Goal: Task Accomplishment & Management: Manage account settings

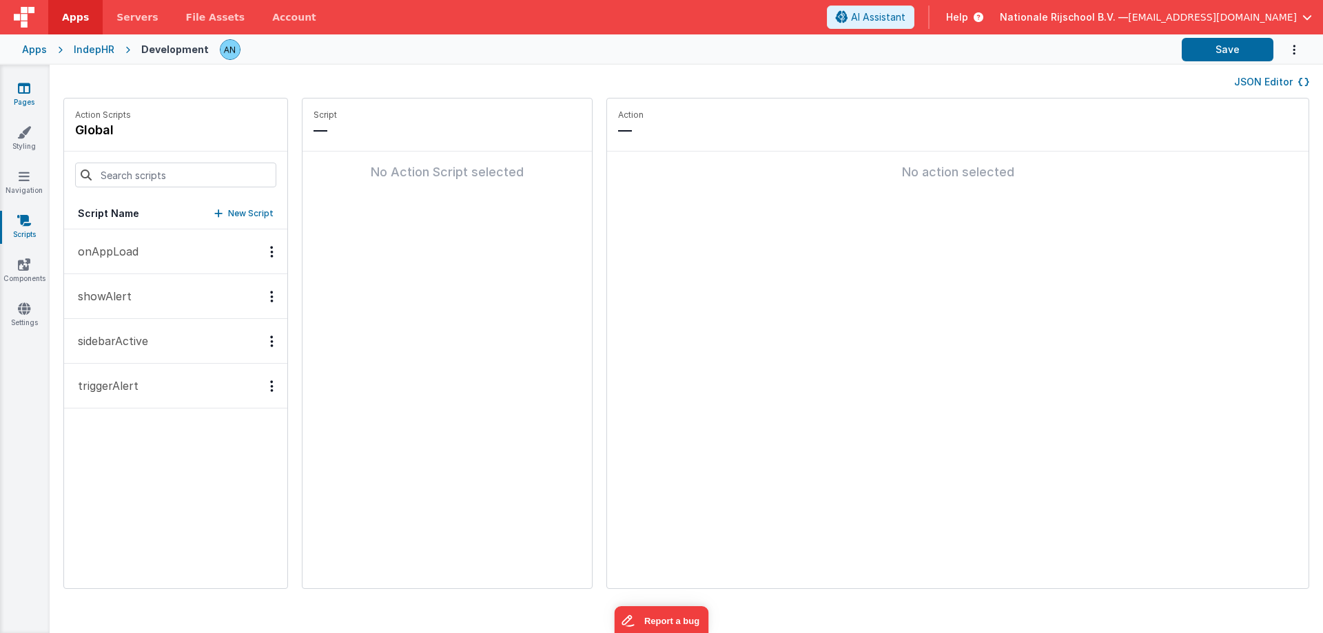
click at [22, 90] on icon at bounding box center [24, 88] width 12 height 14
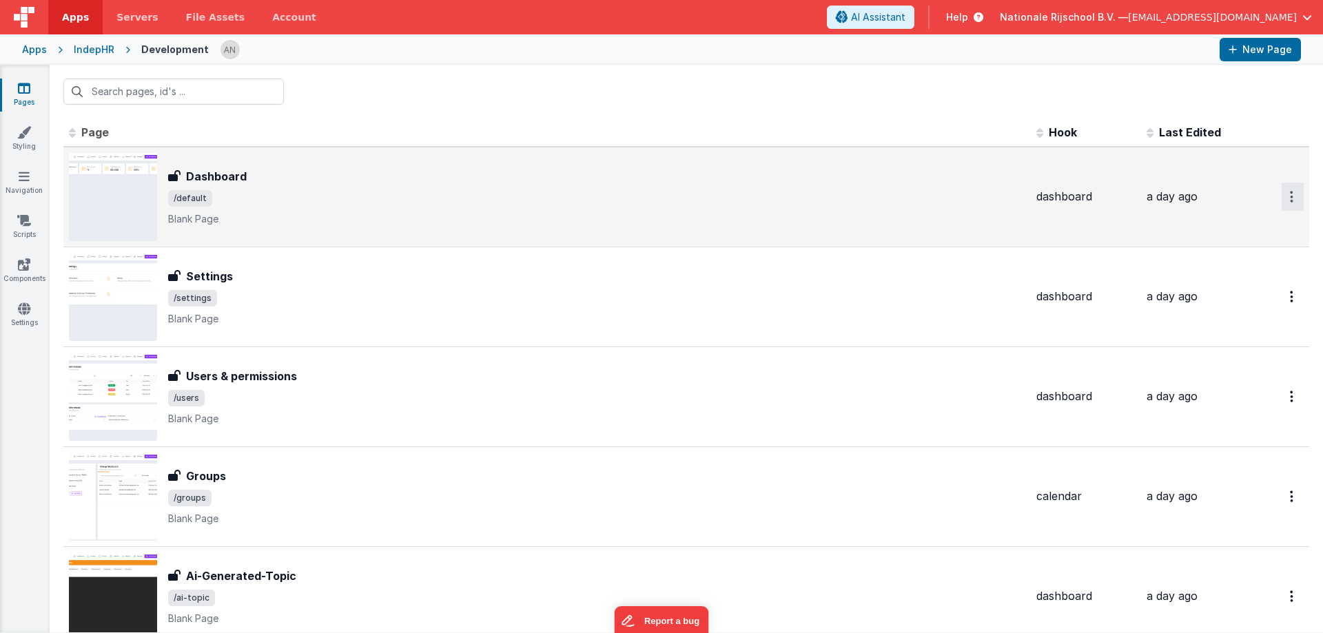
click at [1289, 191] on icon "Options" at bounding box center [1290, 197] width 3 height 12
click at [1205, 253] on link "Preview" at bounding box center [1242, 253] width 121 height 25
click at [28, 143] on link "Styling" at bounding box center [24, 139] width 50 height 28
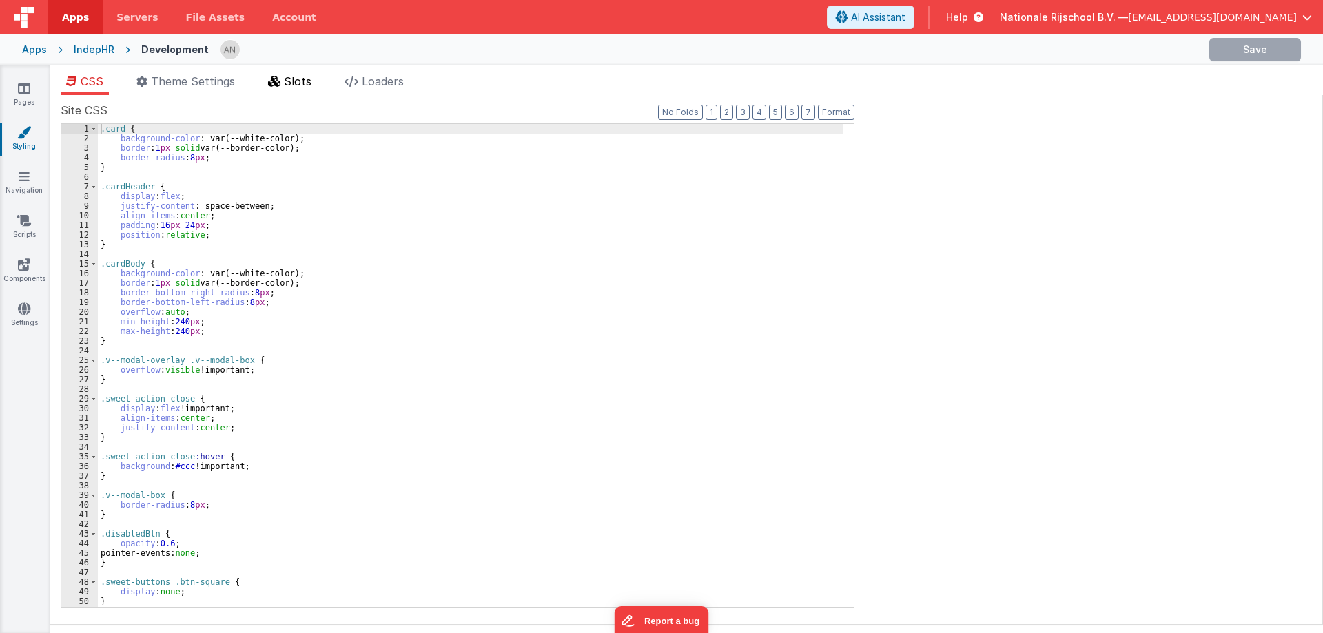
click at [297, 83] on span "Slots" at bounding box center [298, 81] width 28 height 14
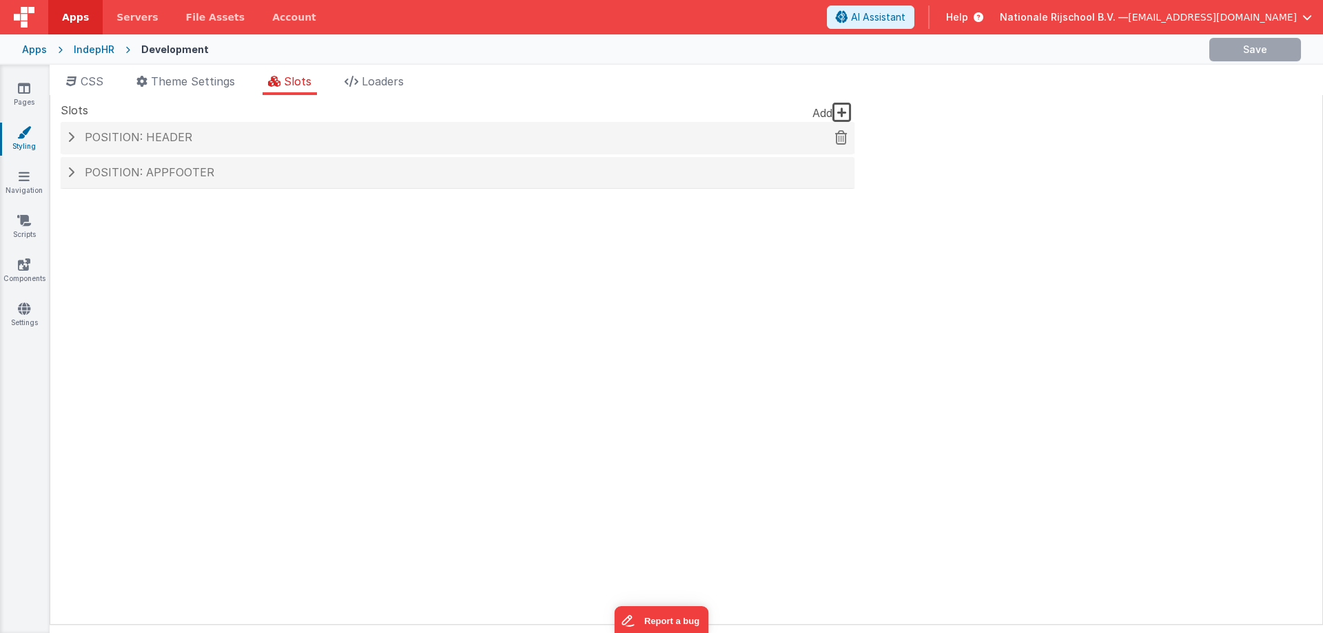
click at [196, 132] on h4 "Position: header" at bounding box center [458, 138] width 780 height 12
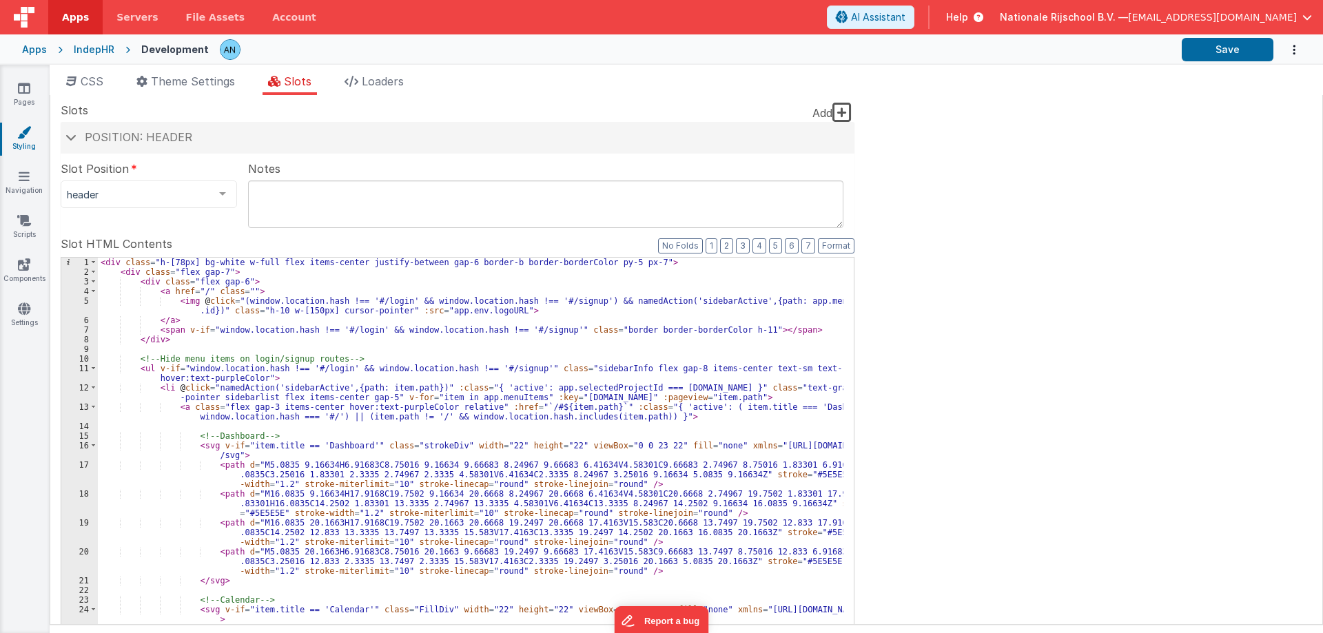
click at [309, 338] on div "< div class = "h-[78px] bg-white w-full flex items-center justify-between gap-6…" at bounding box center [470, 505] width 745 height 495
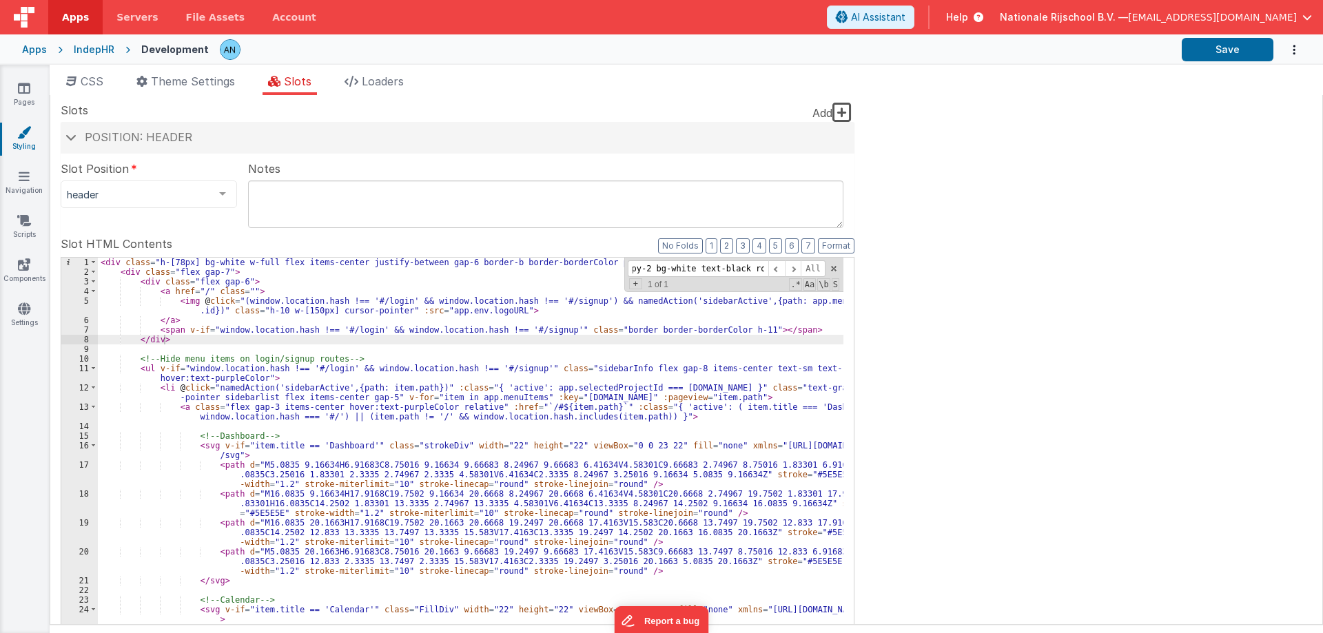
scroll to position [1590, 0]
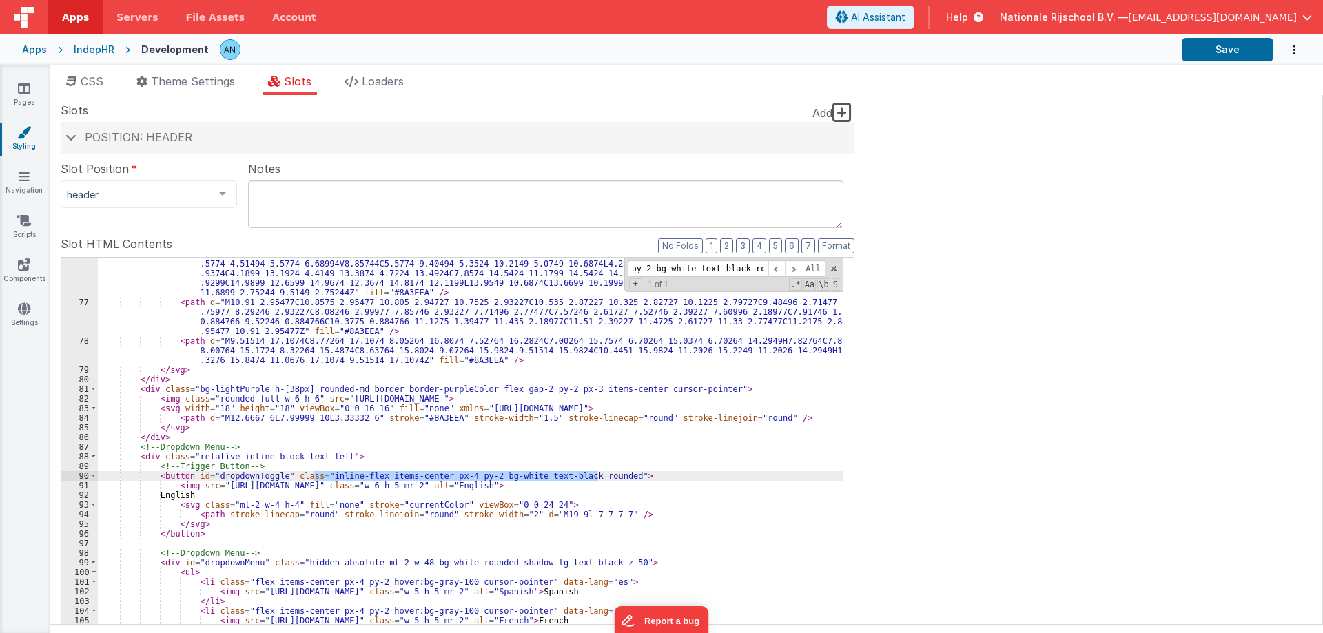
type input "inline-flex items-center px-4 py-2 bg-white text-black rounded"
click at [383, 521] on div "< path d = "M9.5149 15.3974C7.7674 15.3974 6.0199 15.1199 4.3624 14.5649C3.7324…" at bounding box center [470, 486] width 745 height 533
drag, startPoint x: 428, startPoint y: 472, endPoint x: 468, endPoint y: 473, distance: 39.3
click at [468, 473] on div "< path d = "M9.5149 15.3974C7.7674 15.3974 6.0199 15.1199 4.3624 14.5649C3.7324…" at bounding box center [470, 486] width 745 height 533
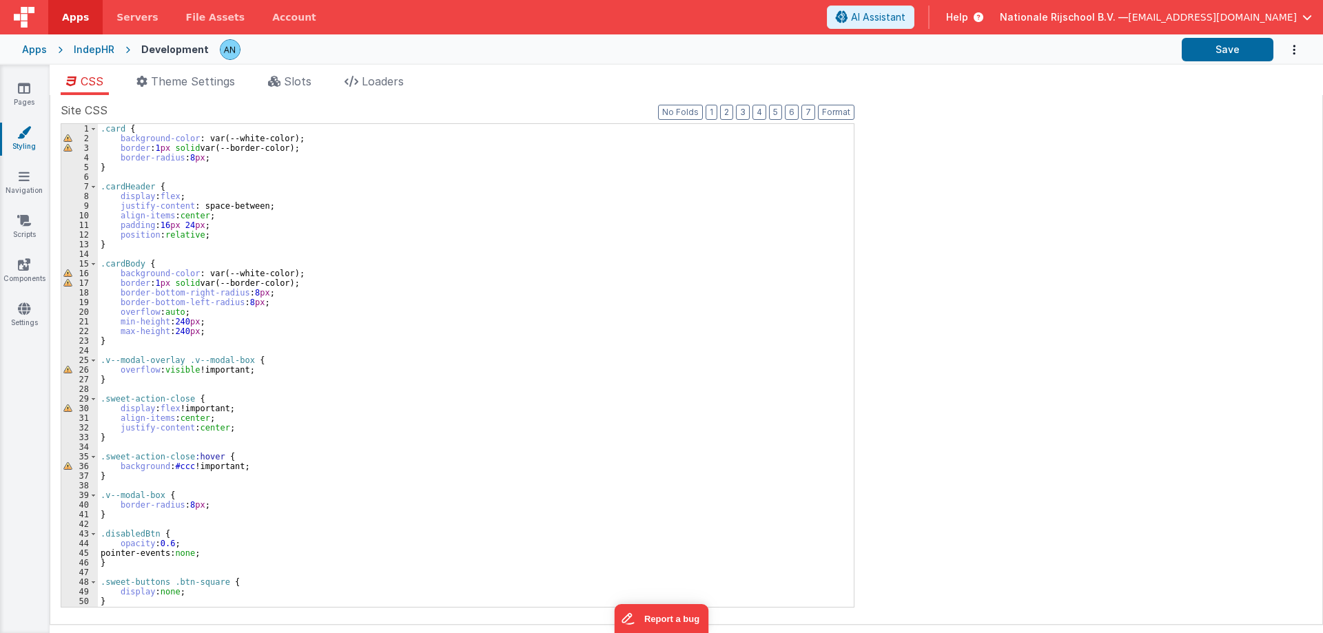
click at [287, 137] on div ".card { background-color : var(--white-color); border : 1 px solid var(--border…" at bounding box center [470, 375] width 745 height 502
click at [138, 127] on div ".card { background-color : var(--white-color); border : 1 px solid var(--border…" at bounding box center [470, 375] width 745 height 502
click at [95, 127] on span at bounding box center [94, 129] width 8 height 10
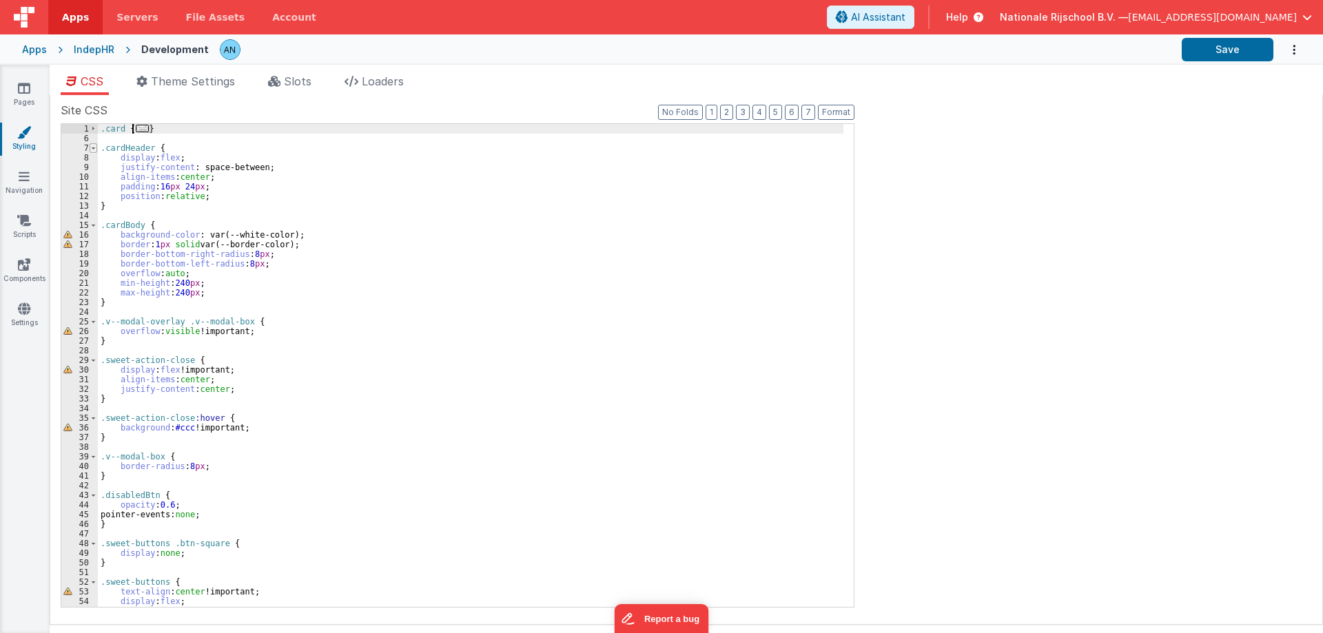
click at [93, 148] on span at bounding box center [94, 148] width 8 height 10
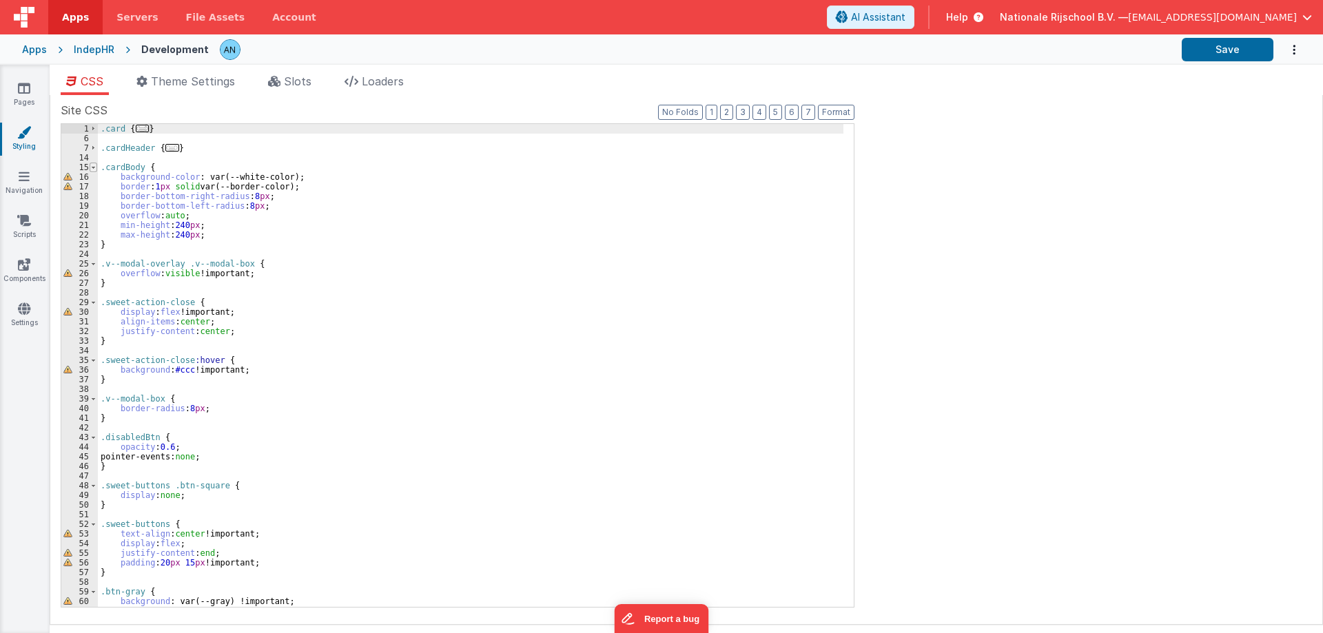
click at [90, 166] on span at bounding box center [94, 168] width 8 height 10
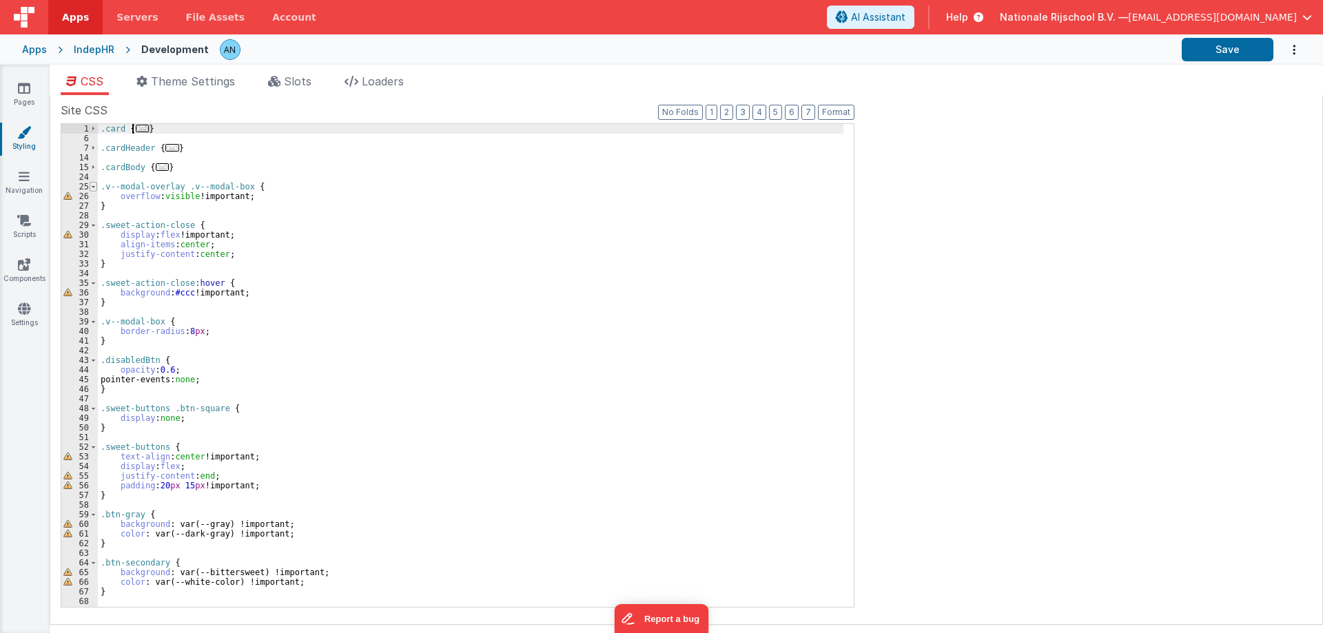
click at [93, 187] on span at bounding box center [94, 187] width 8 height 10
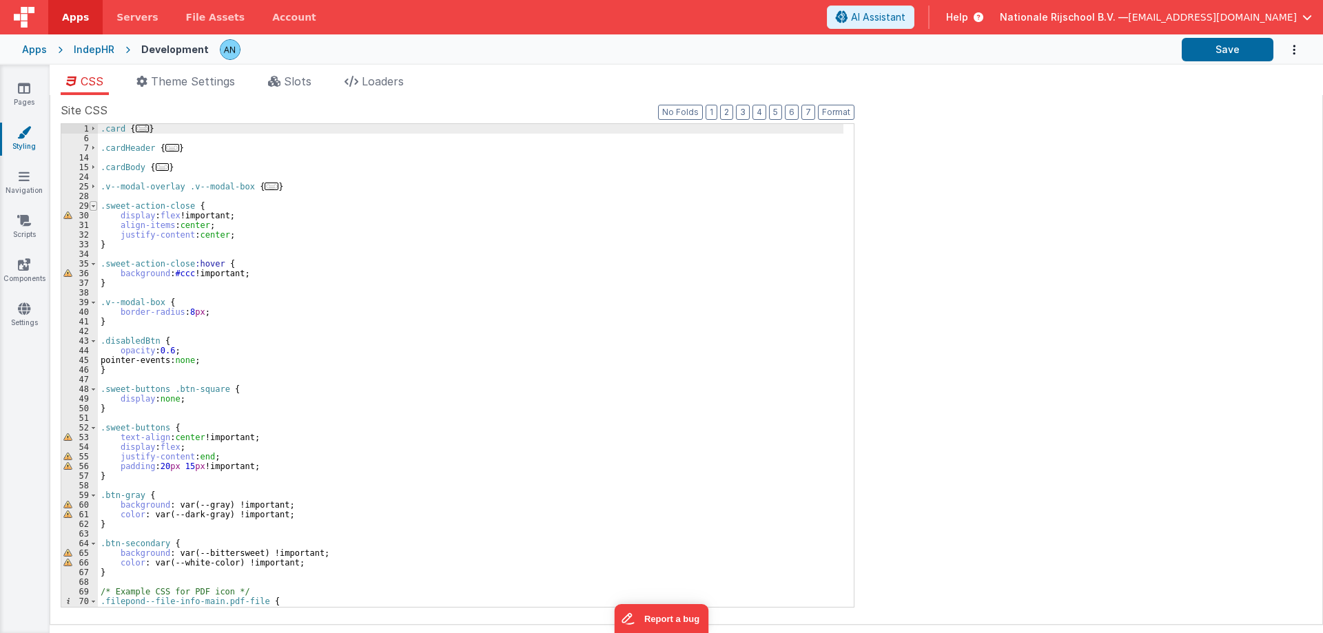
click at [92, 205] on span at bounding box center [94, 206] width 8 height 10
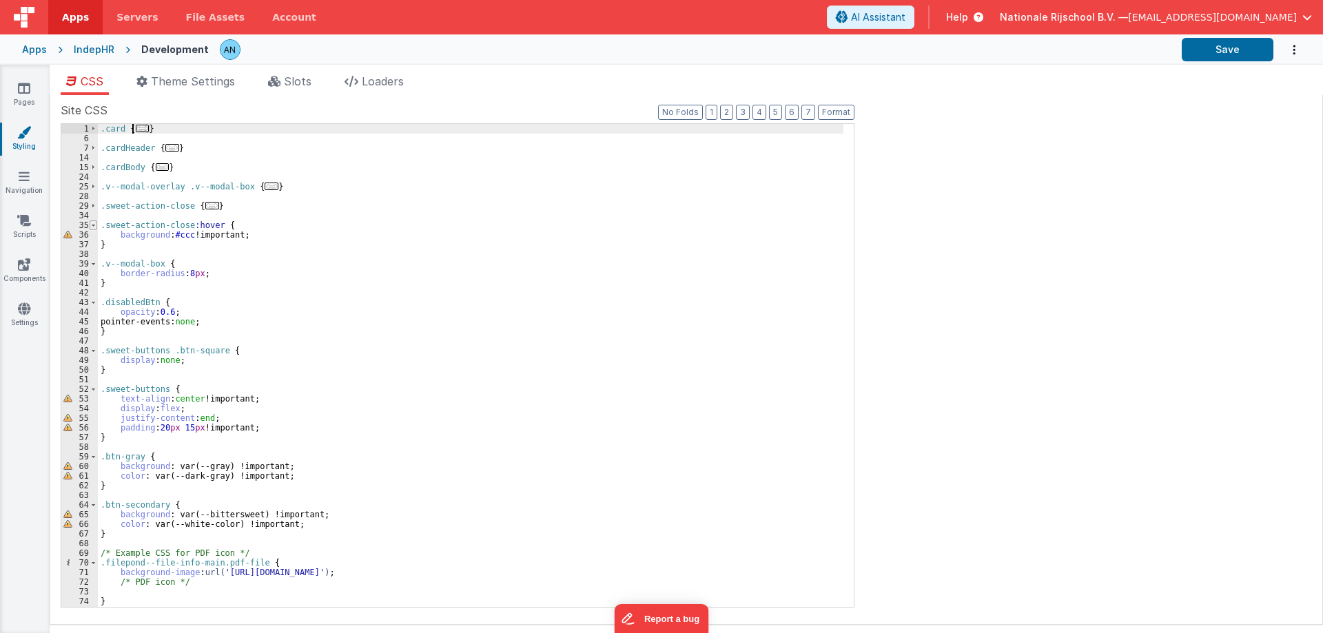
click at [93, 224] on span at bounding box center [94, 225] width 8 height 10
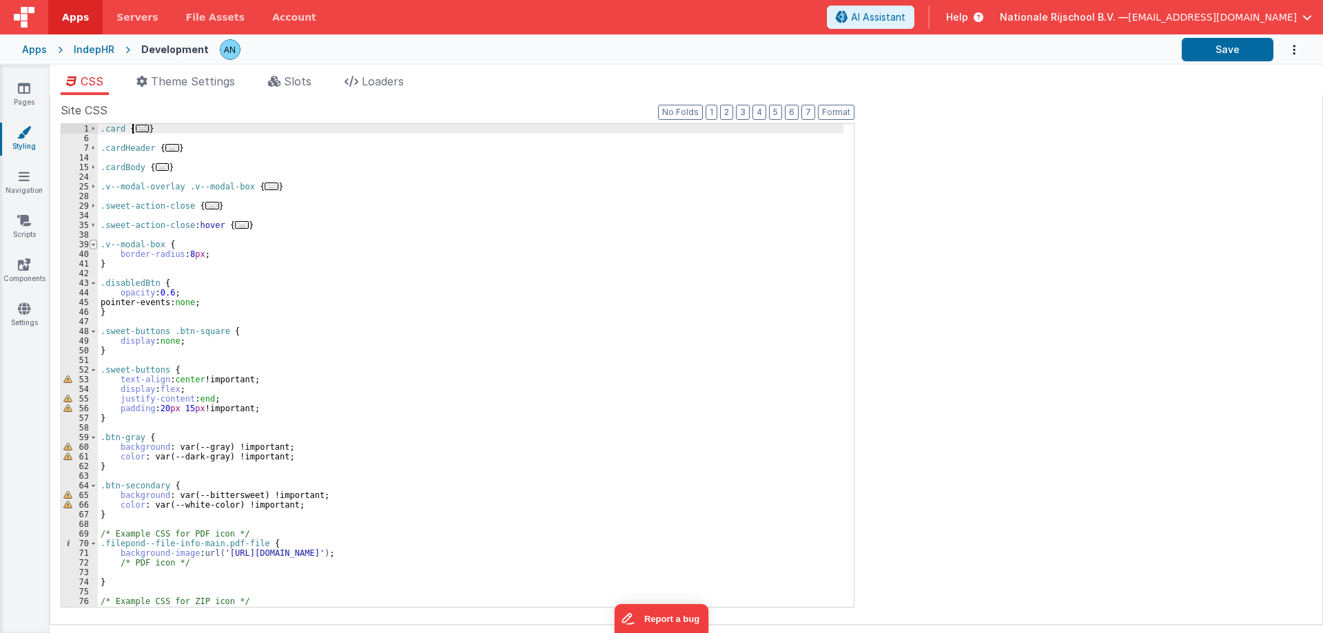
click at [90, 247] on span at bounding box center [94, 245] width 8 height 10
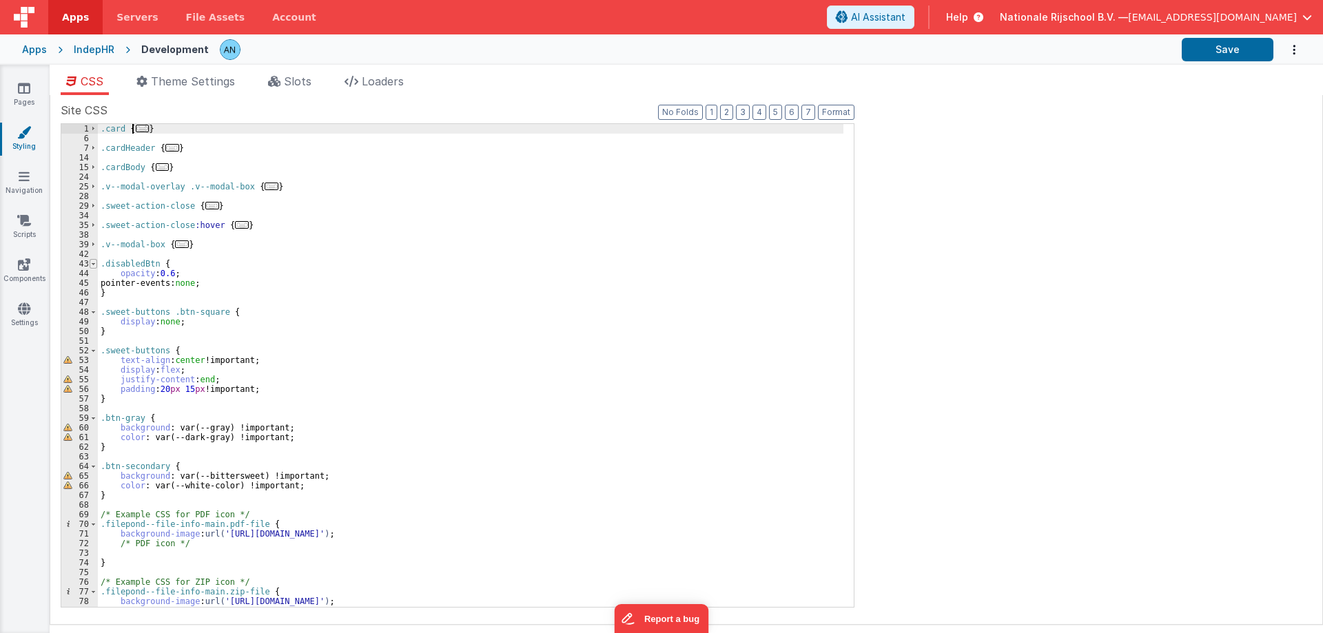
click at [90, 265] on span at bounding box center [94, 264] width 8 height 10
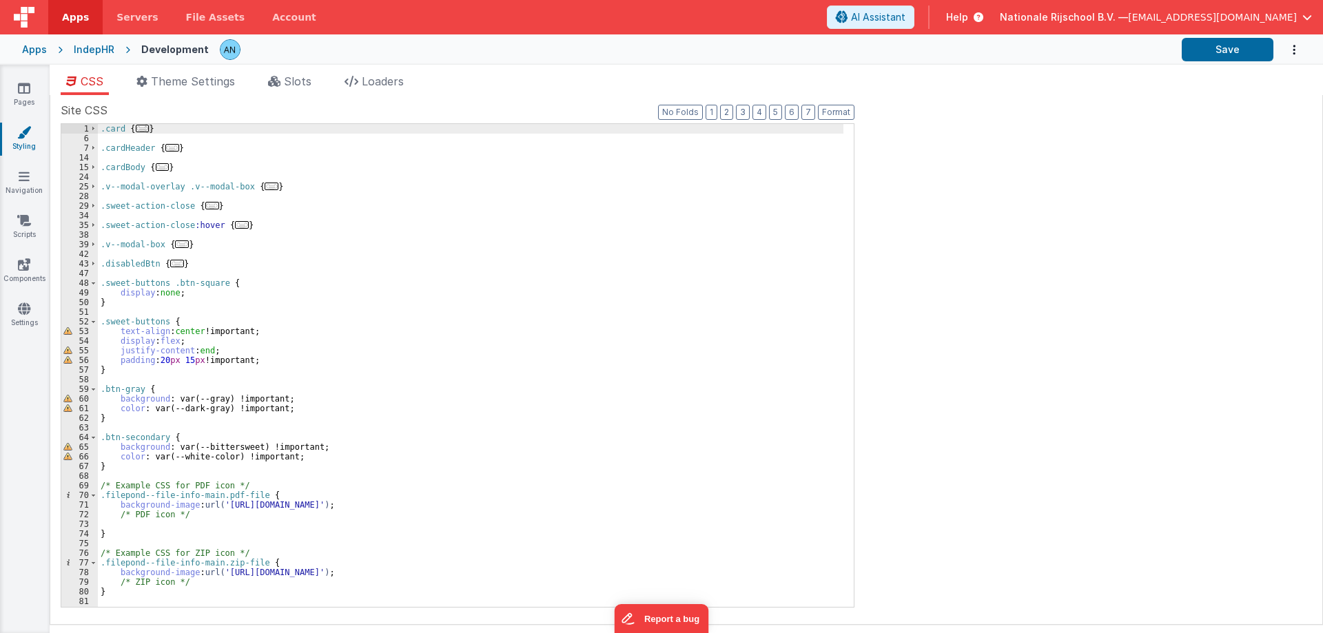
click at [92, 284] on span at bounding box center [94, 283] width 8 height 10
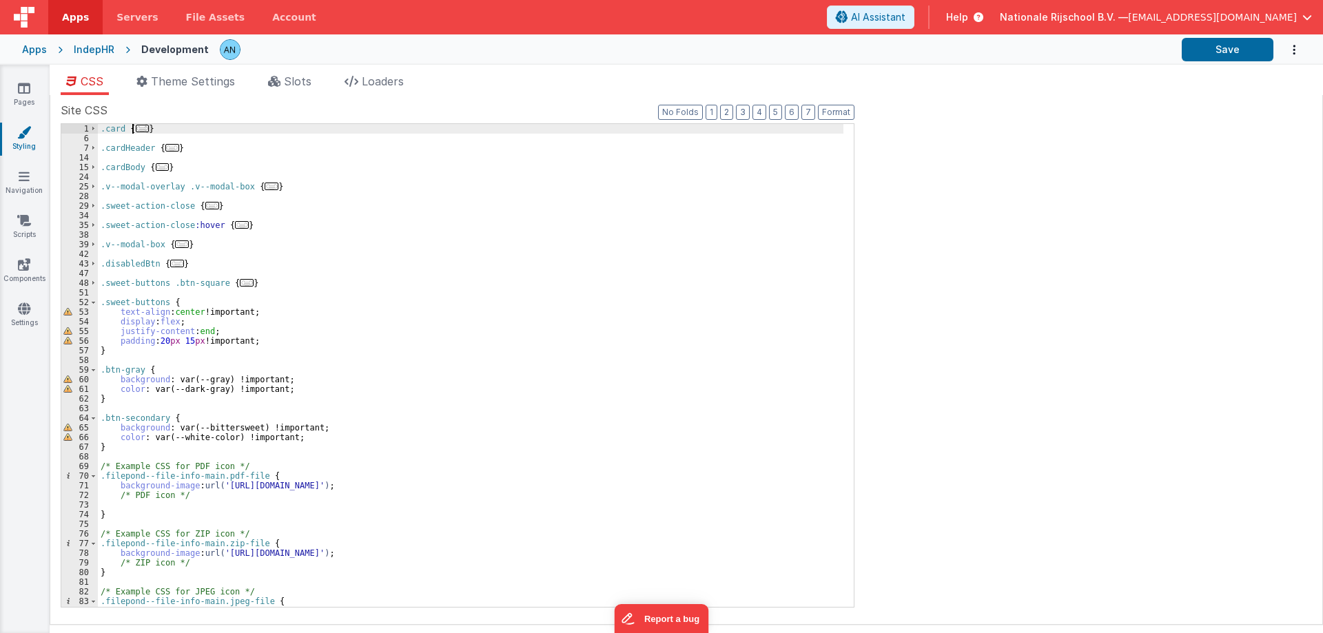
click at [92, 294] on div "51" at bounding box center [79, 293] width 37 height 10
click at [92, 302] on span at bounding box center [94, 303] width 8 height 10
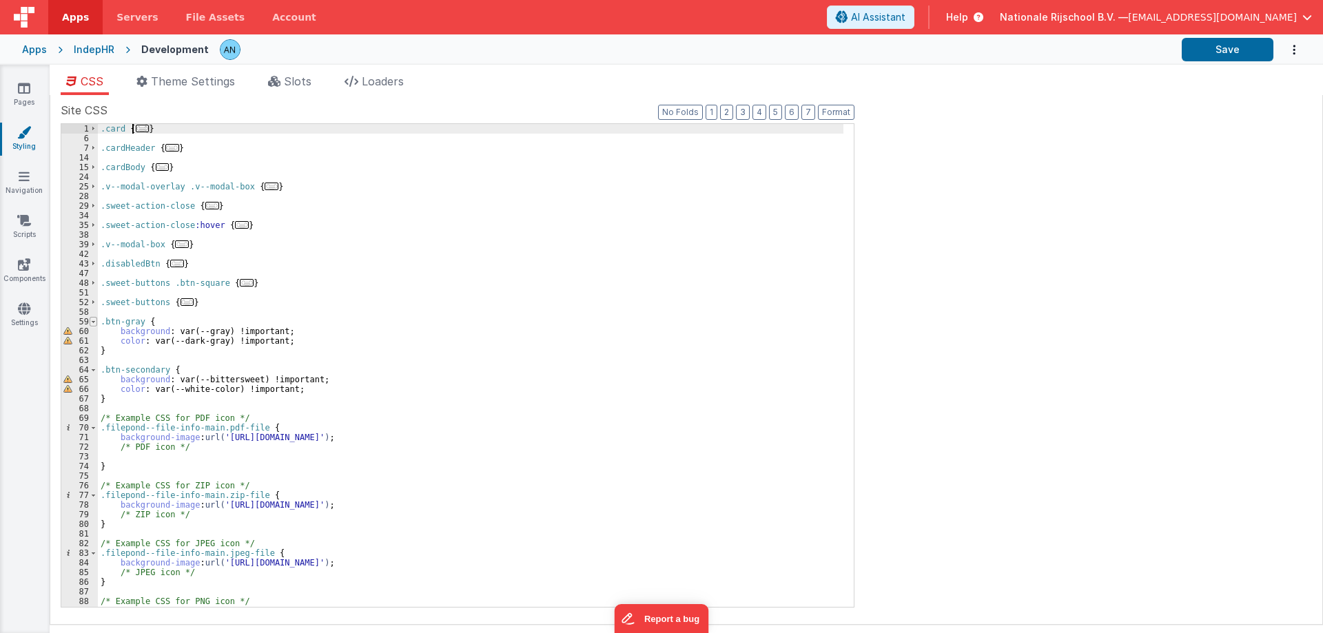
click at [92, 324] on span at bounding box center [94, 322] width 8 height 10
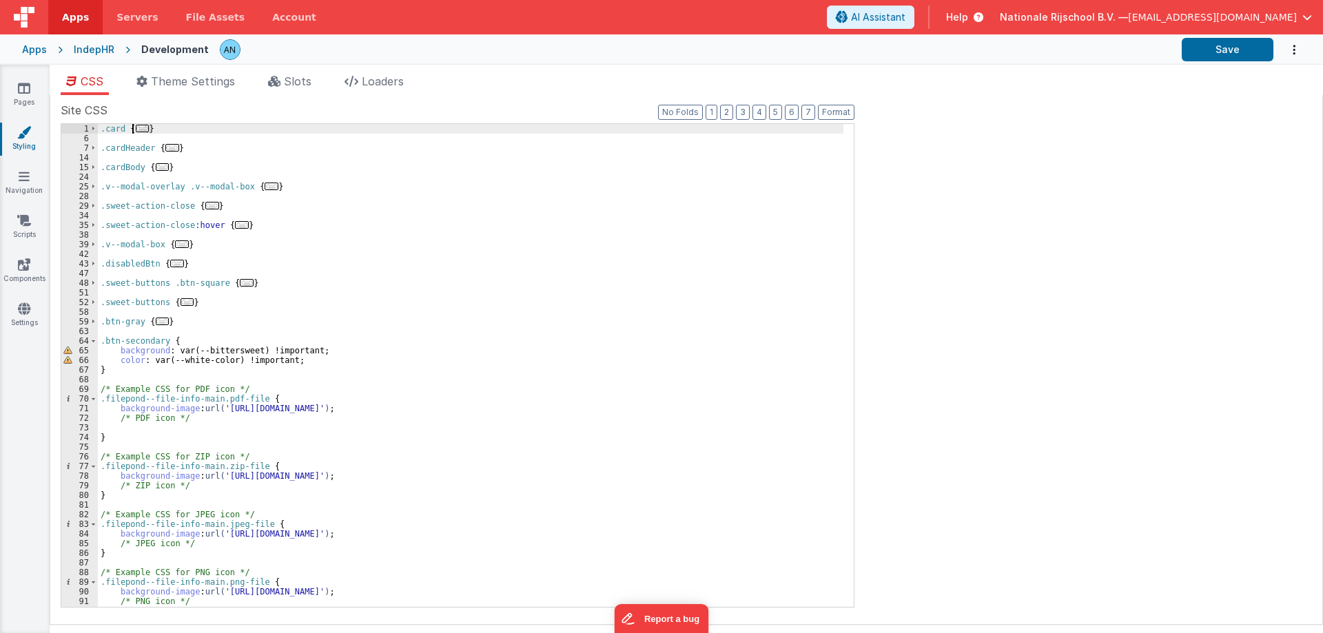
click at [96, 335] on div "63" at bounding box center [79, 332] width 37 height 10
click at [94, 341] on span at bounding box center [94, 341] width 8 height 10
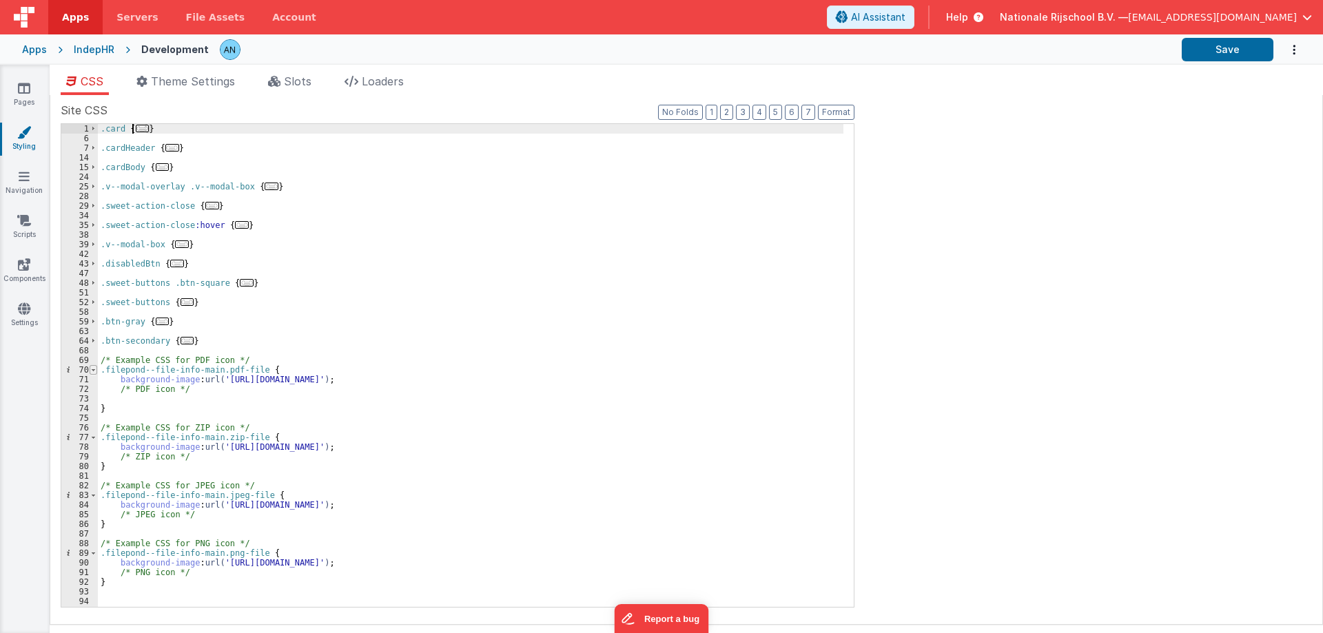
click at [92, 367] on span at bounding box center [94, 370] width 8 height 10
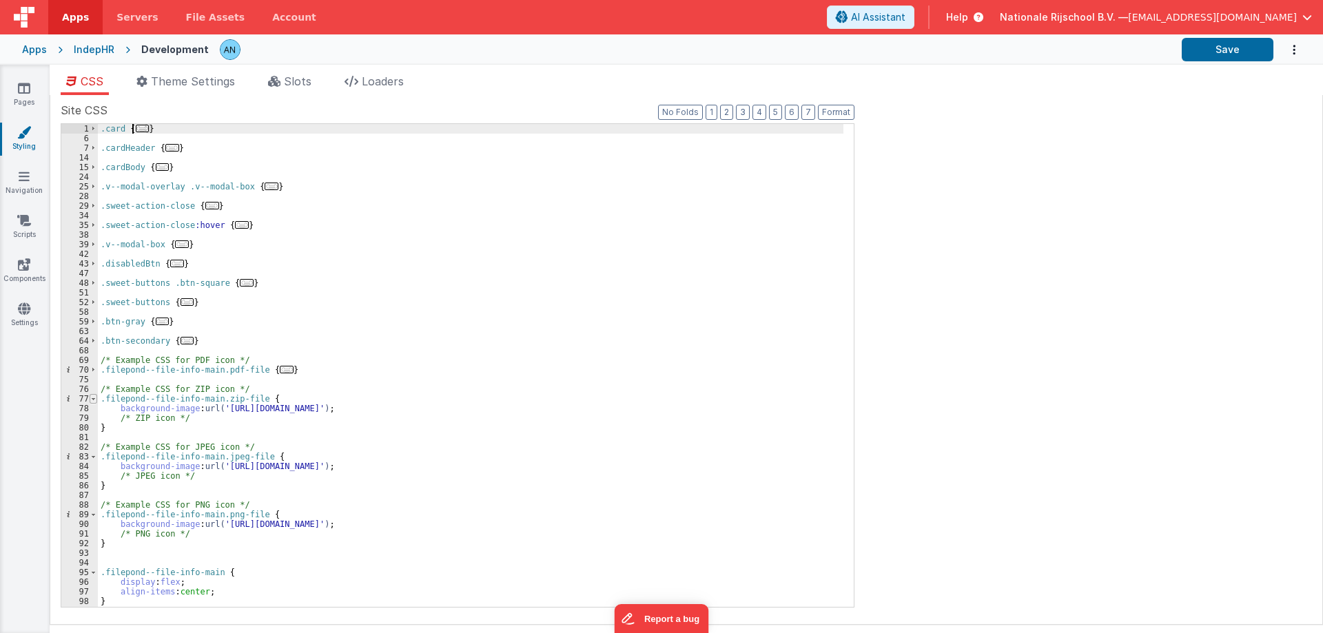
click at [96, 398] on span at bounding box center [94, 399] width 8 height 10
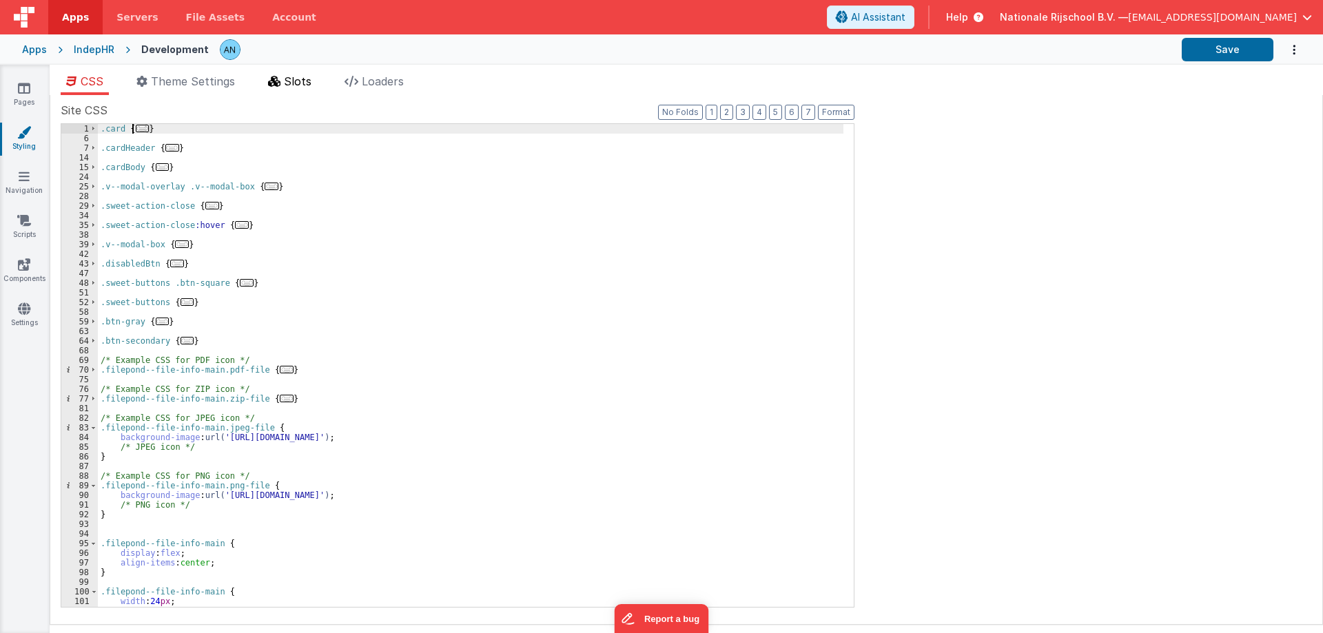
click at [283, 87] on li "Slots" at bounding box center [289, 84] width 54 height 22
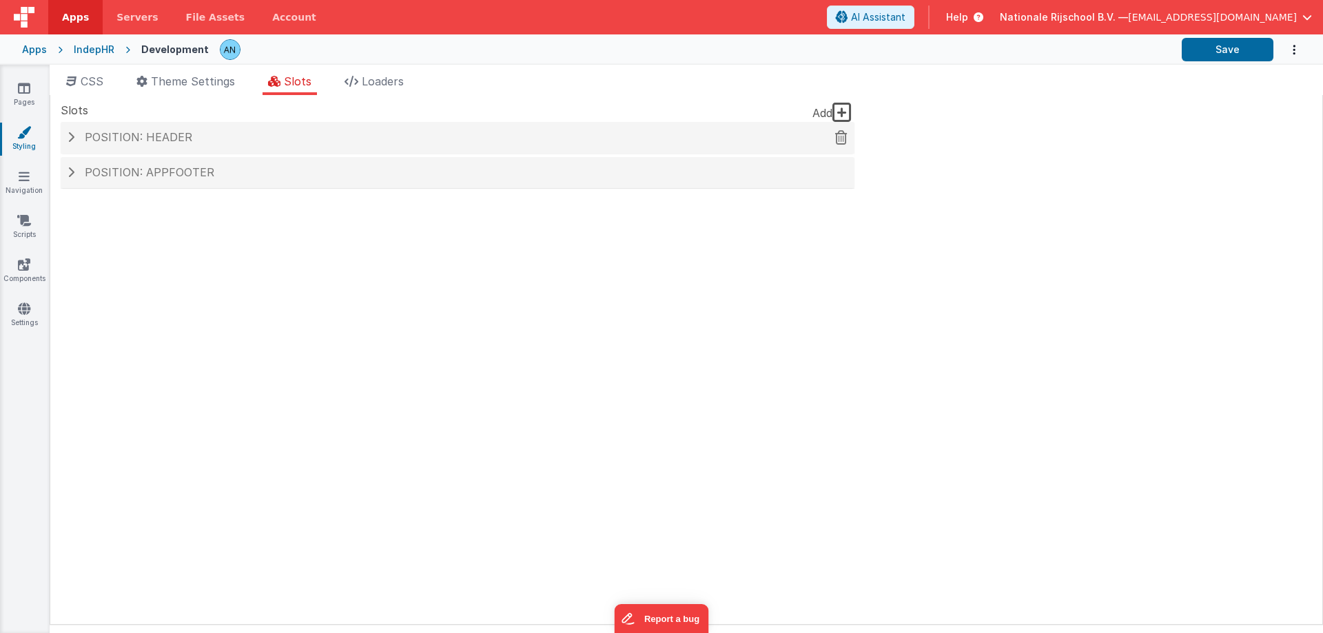
click at [171, 138] on span "Position: header" at bounding box center [138, 137] width 107 height 14
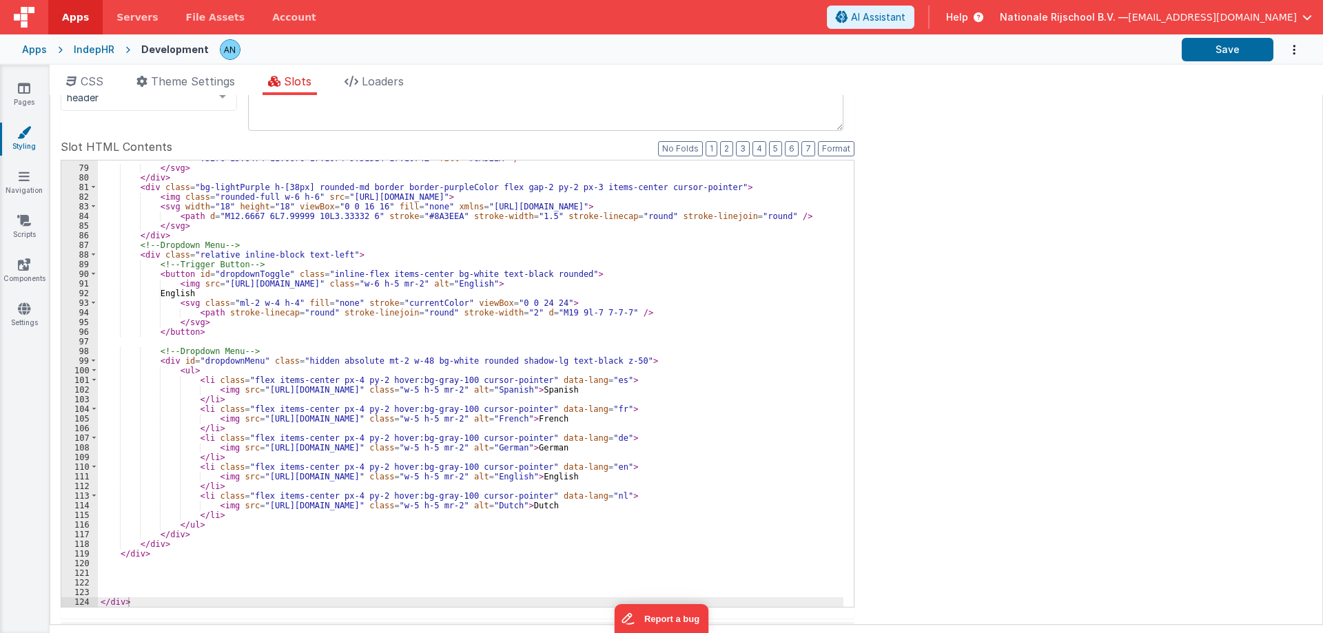
scroll to position [140, 0]
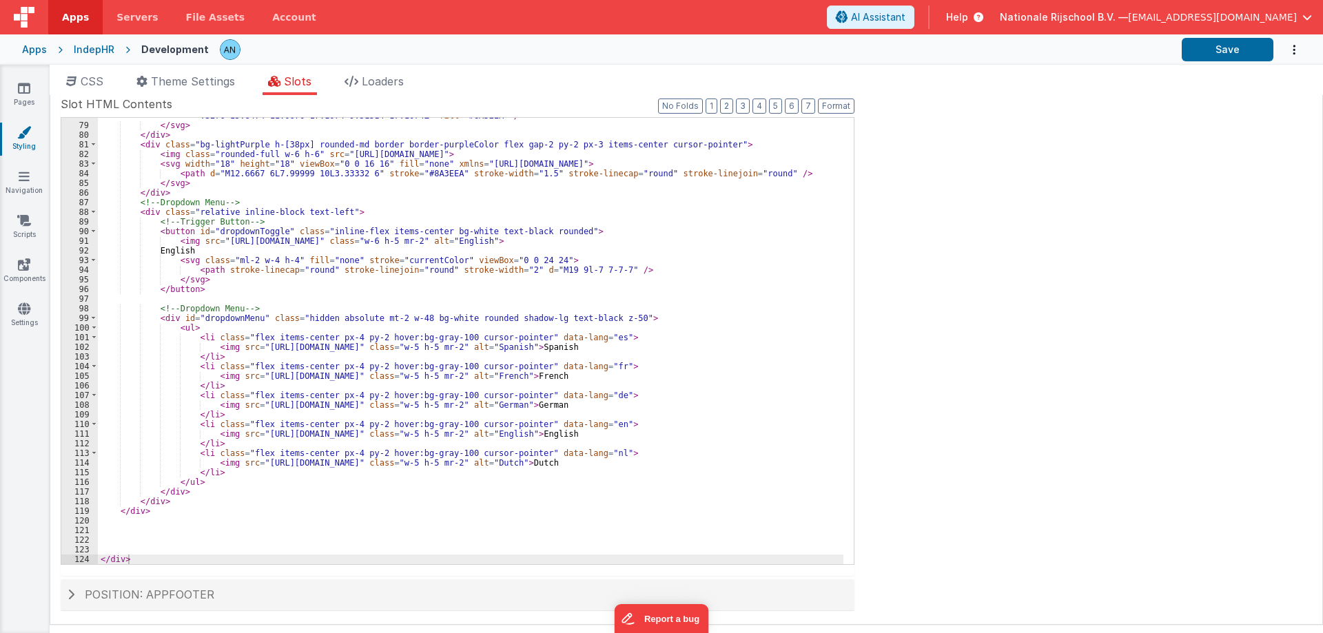
click at [188, 252] on div "< path d = "M9.51514 17.1074C8.77264 17.1074 8.05264 16.8074 7.52764 16.2824C7.…" at bounding box center [470, 334] width 745 height 485
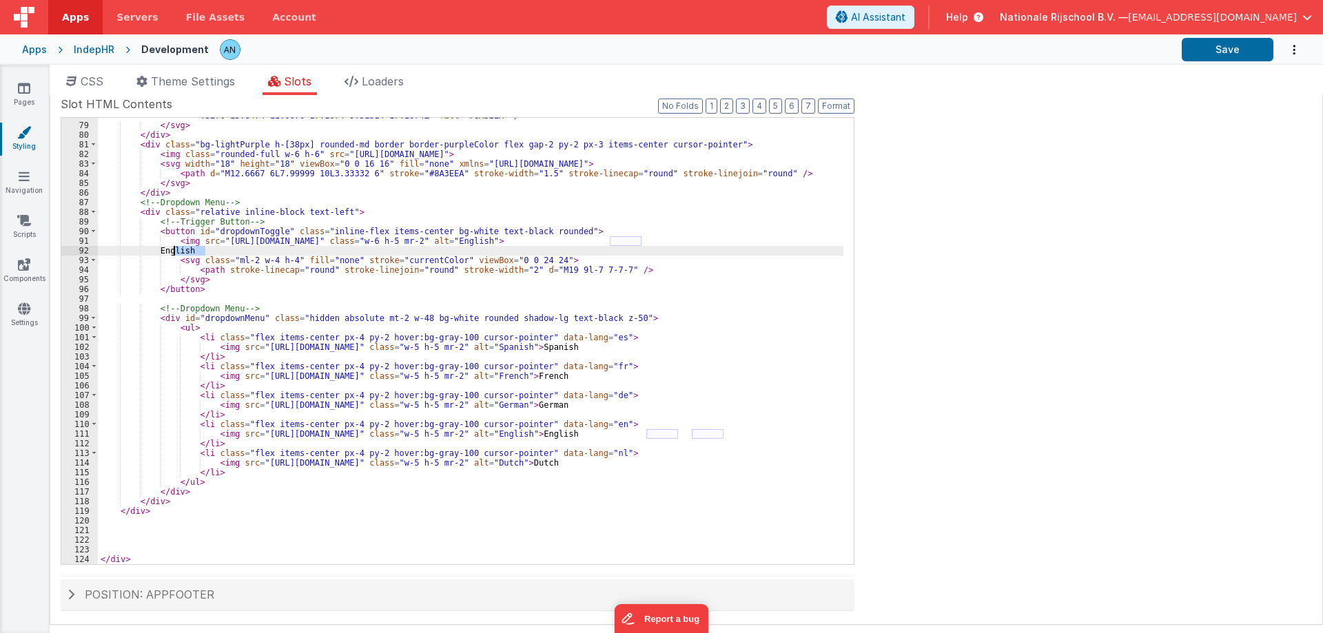
click at [188, 252] on div "< path d = "M9.51514 17.1074C8.77264 17.1074 8.05264 16.8074 7.52764 16.2824C7.…" at bounding box center [470, 334] width 745 height 485
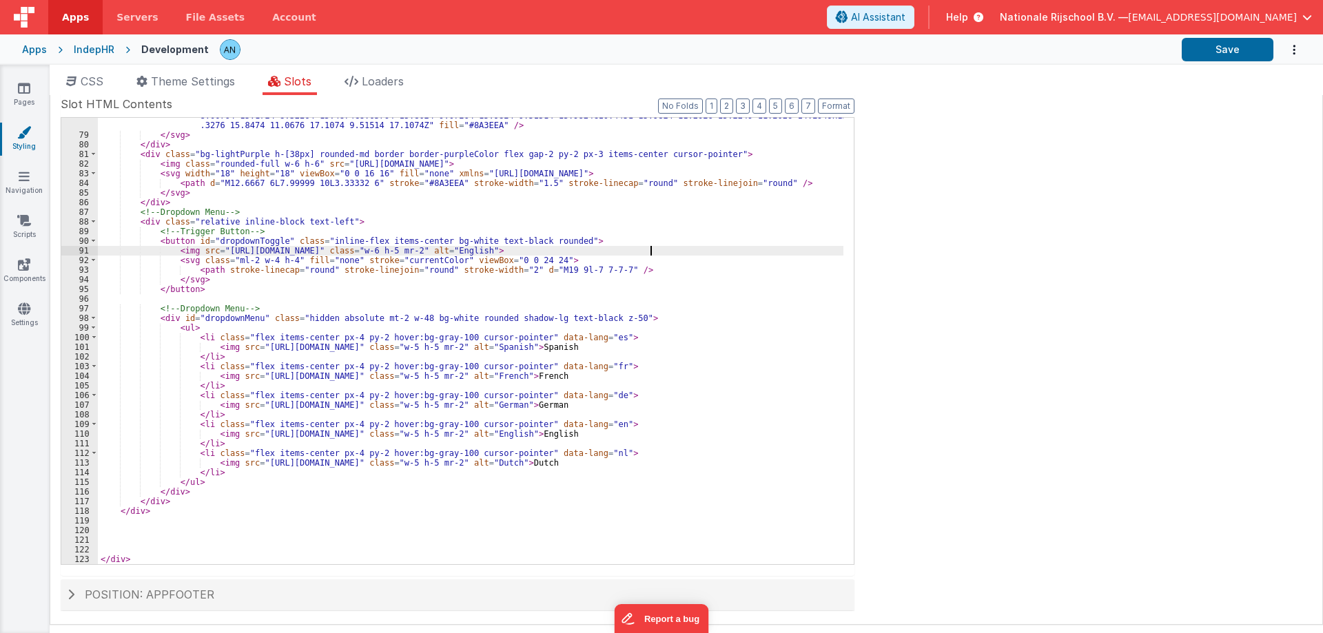
scroll to position [1685, 0]
click at [1222, 39] on button "Save" at bounding box center [1227, 49] width 92 height 23
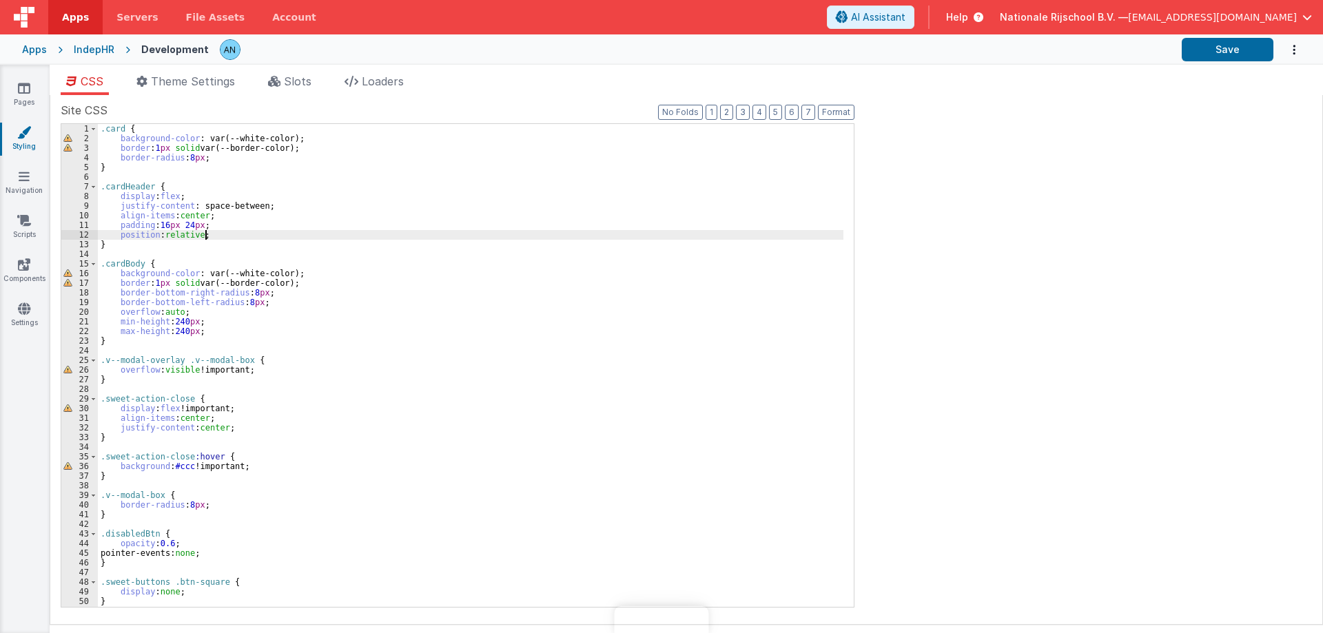
click at [458, 234] on div ".card { background-color : var(--white-color); border : 1 px solid var(--border…" at bounding box center [470, 375] width 745 height 502
click at [288, 84] on span "Slots" at bounding box center [298, 81] width 28 height 14
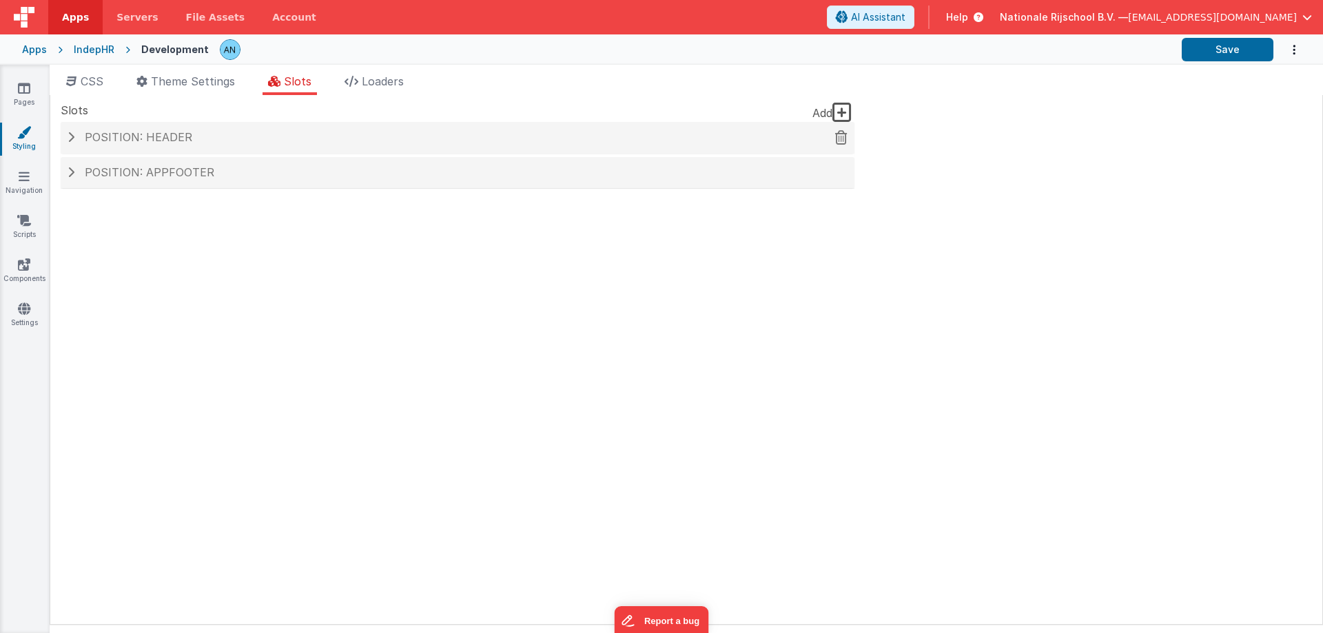
click at [175, 141] on span "Position: header" at bounding box center [138, 137] width 107 height 14
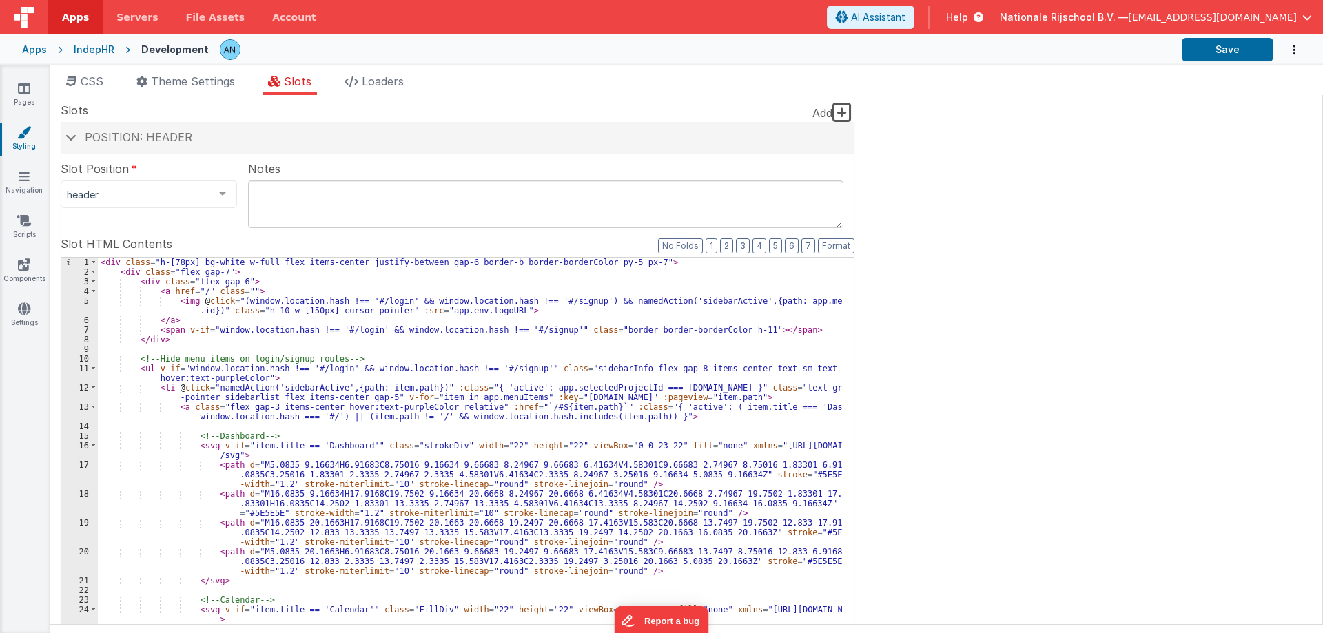
click at [343, 340] on div "< div class = "h-[78px] bg-white w-full flex items-center justify-between gap-6…" at bounding box center [470, 505] width 745 height 495
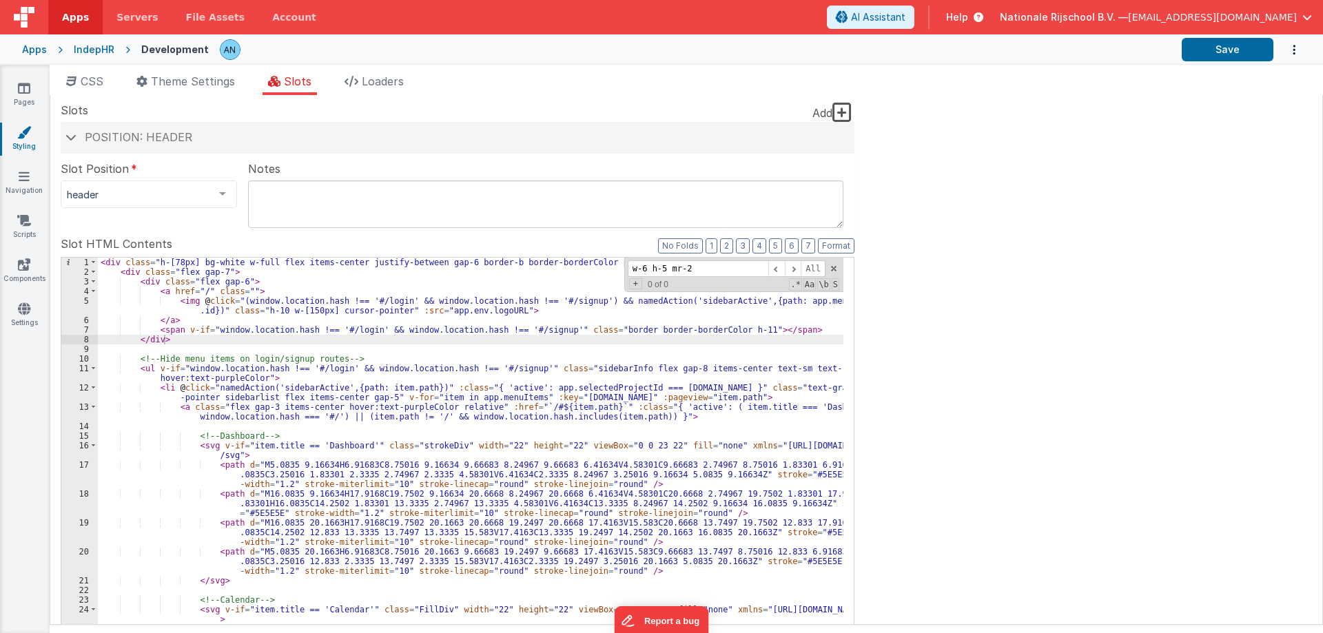
scroll to position [1599, 0]
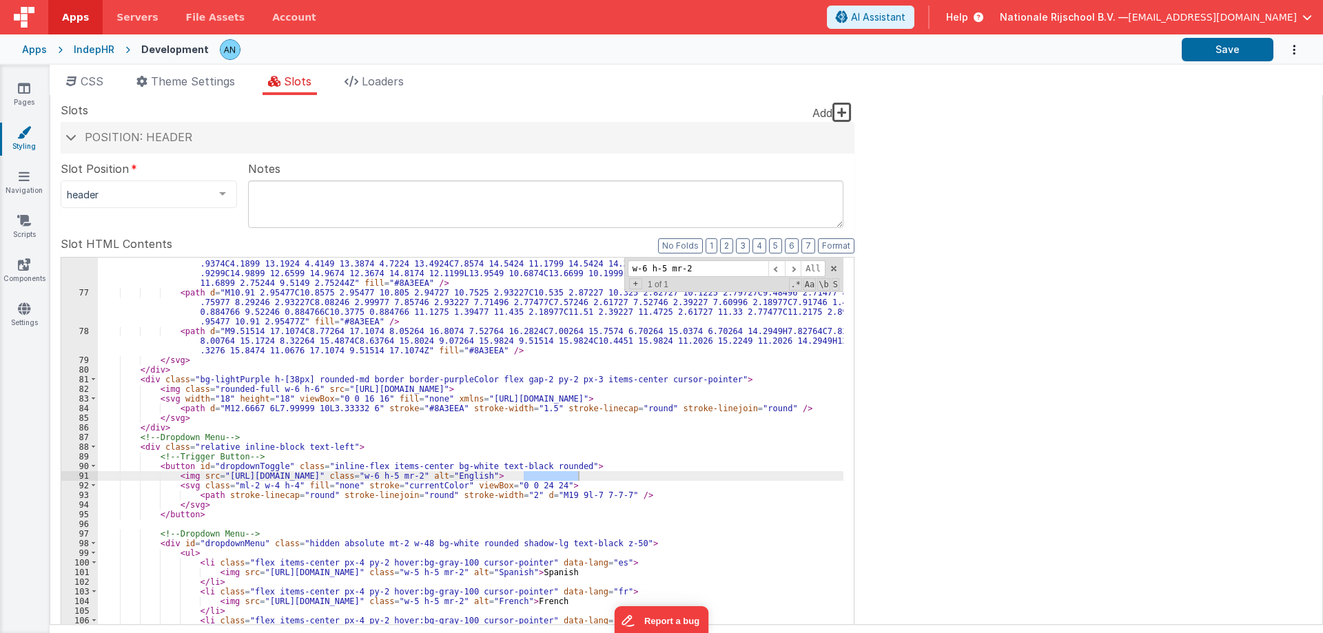
type input "w-6 h-5 mr-2"
click at [578, 473] on div "< path d = "M9.5149 15.3974C7.7674 15.3974 6.0199 15.1199 4.3624 14.5649C3.7324…" at bounding box center [470, 481] width 745 height 446
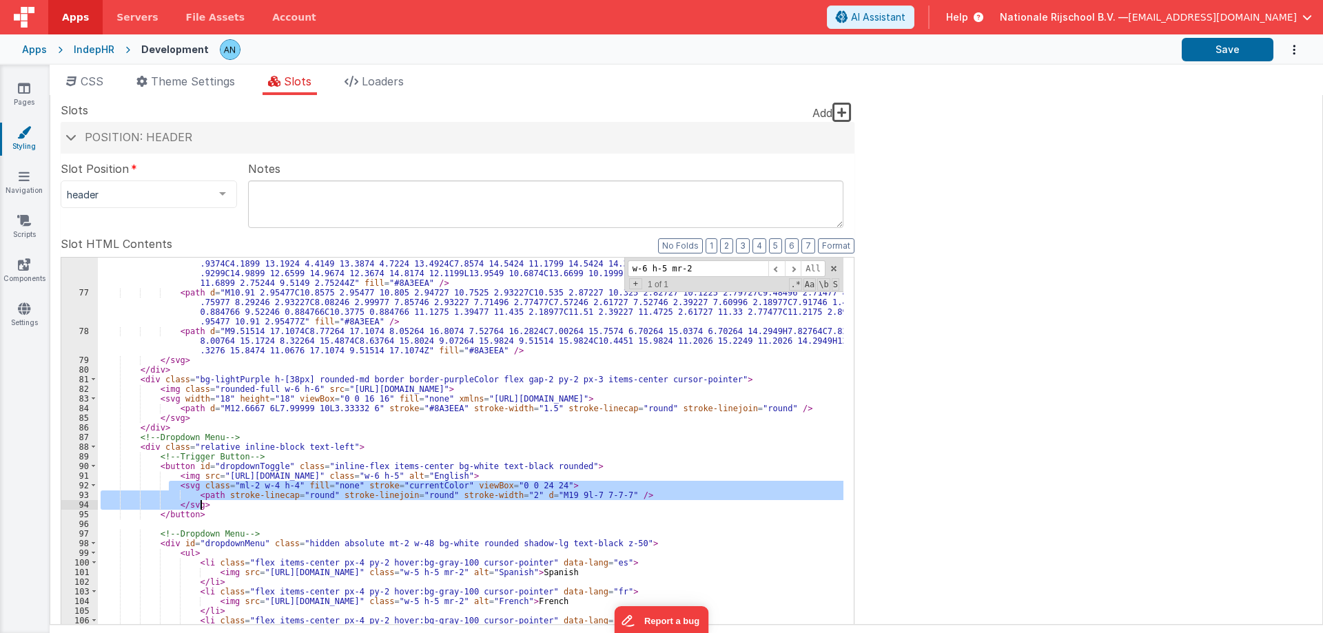
drag, startPoint x: 169, startPoint y: 486, endPoint x: 220, endPoint y: 504, distance: 54.0
click at [220, 504] on div "< path d = "M9.5149 15.3974C7.7674 15.3974 6.0199 15.1199 4.3624 14.5649C3.7324…" at bounding box center [470, 477] width 745 height 533
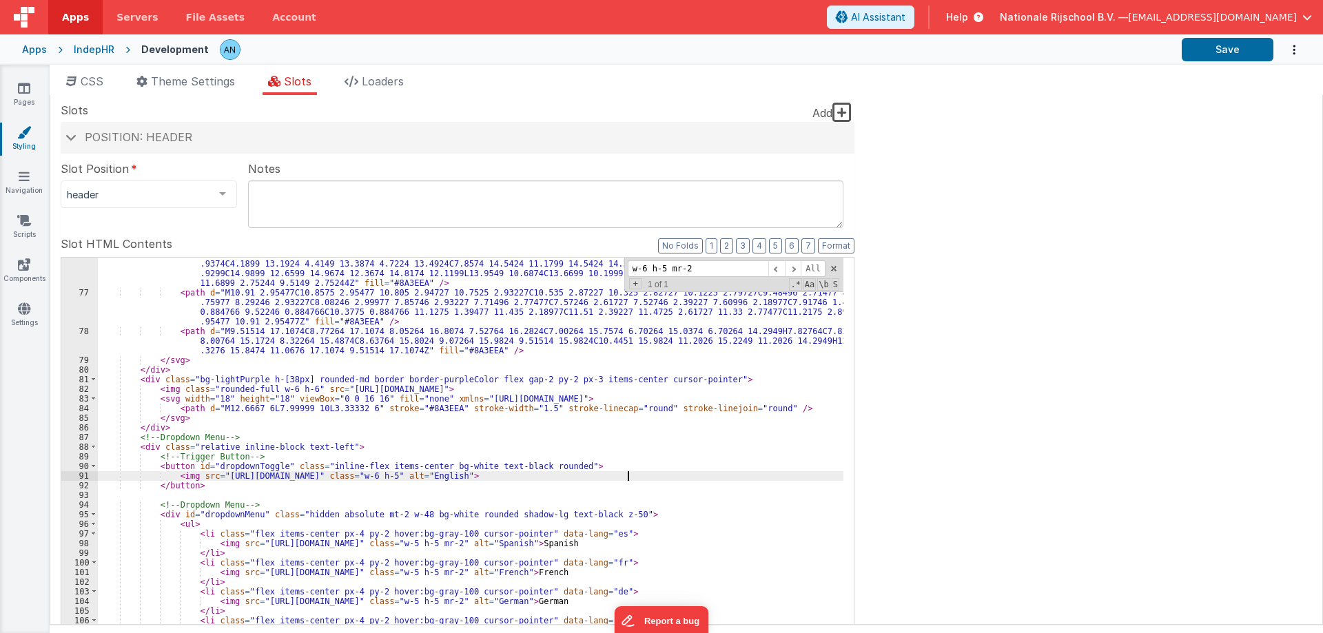
click at [554, 477] on div "< path d = "M9.5149 15.3974C7.7674 15.3974 6.0199 15.1199 4.3624 14.5649C3.7324…" at bounding box center [470, 477] width 745 height 533
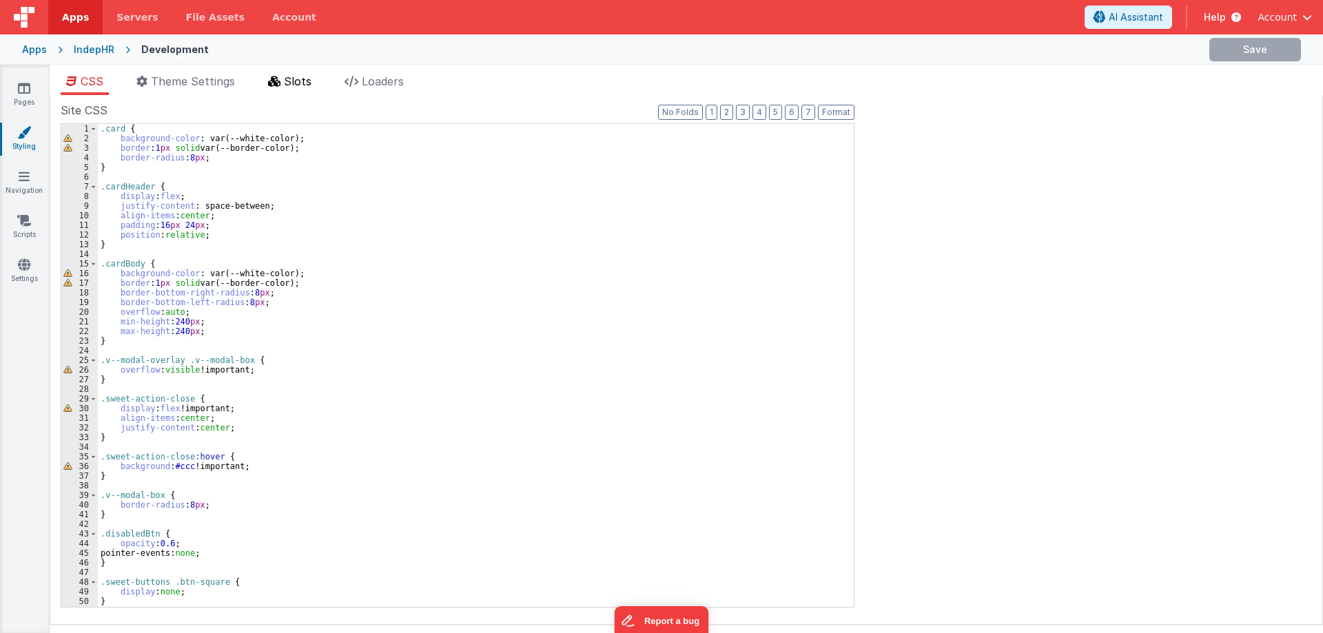
click at [296, 81] on span "Slots" at bounding box center [298, 81] width 28 height 14
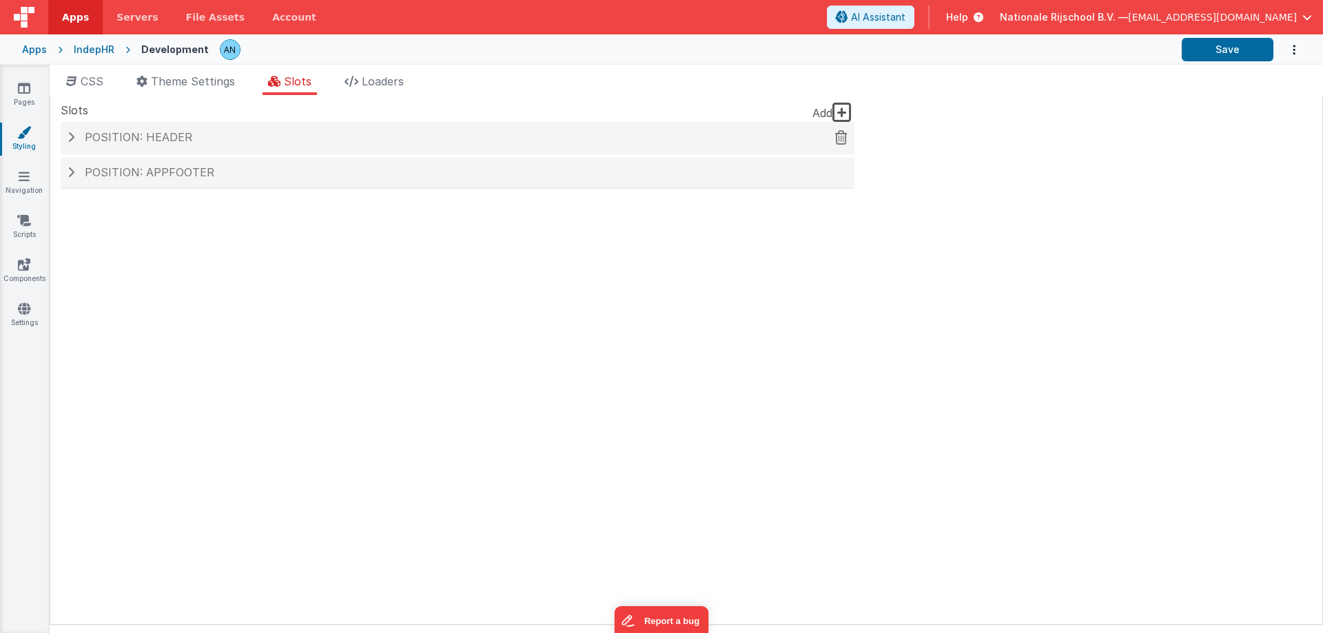
click at [172, 141] on span "Position: header" at bounding box center [138, 137] width 107 height 14
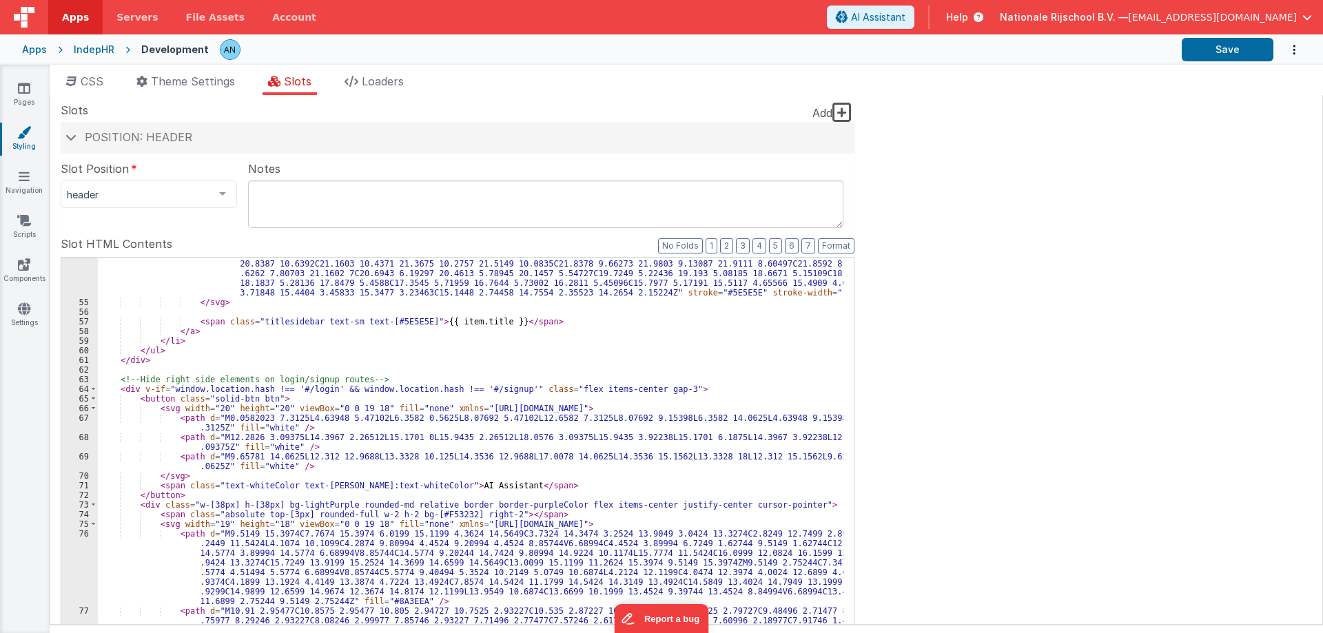
scroll to position [1529, 0]
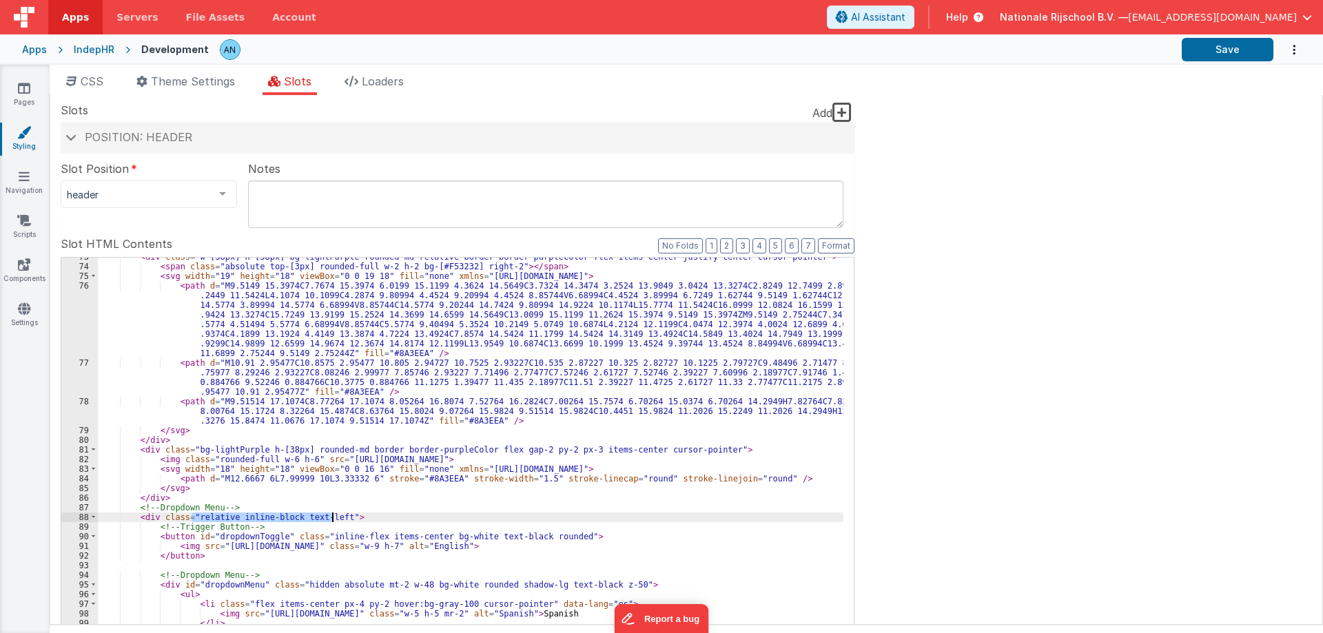
drag, startPoint x: 194, startPoint y: 515, endPoint x: 331, endPoint y: 512, distance: 137.8
click at [331, 512] on div "< div class = "w-[38px] h-[38px] bg-lightPurple rounded-md relative border bord…" at bounding box center [470, 485] width 745 height 466
drag, startPoint x: 233, startPoint y: 517, endPoint x: 293, endPoint y: 517, distance: 60.6
click at [293, 517] on div "< div class = "w-[38px] h-[38px] bg-lightPurple rounded-md relative border bord…" at bounding box center [470, 485] width 745 height 466
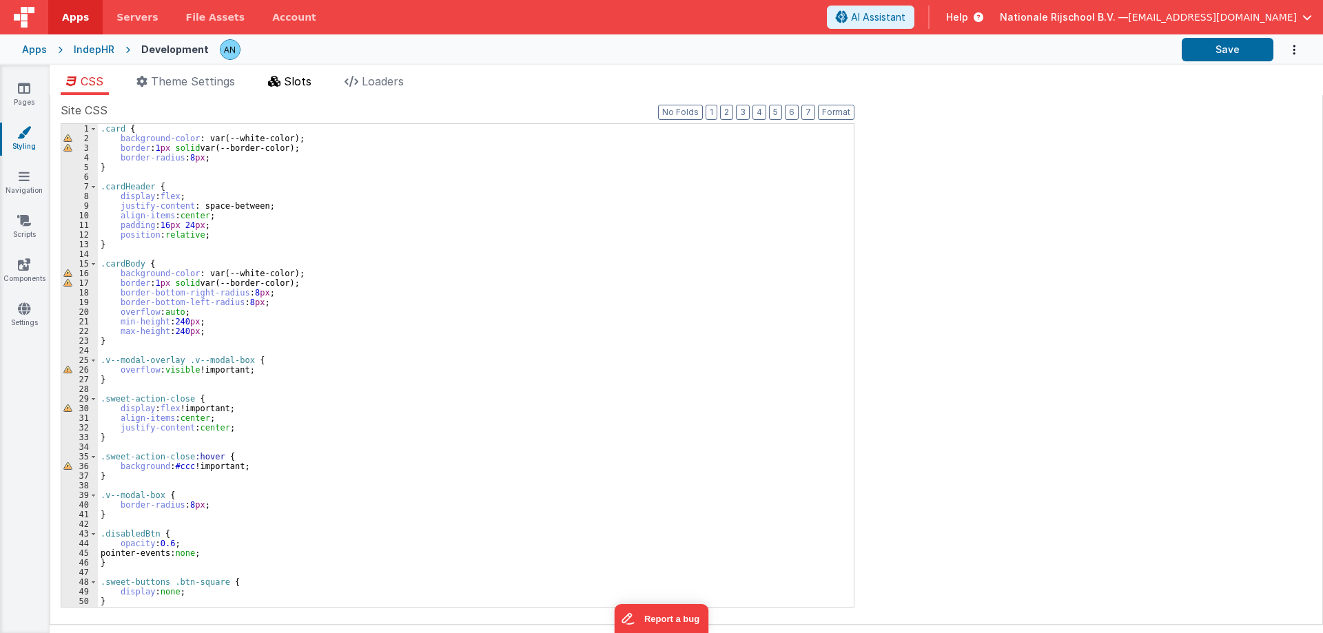
click at [293, 79] on span "Slots" at bounding box center [298, 81] width 28 height 14
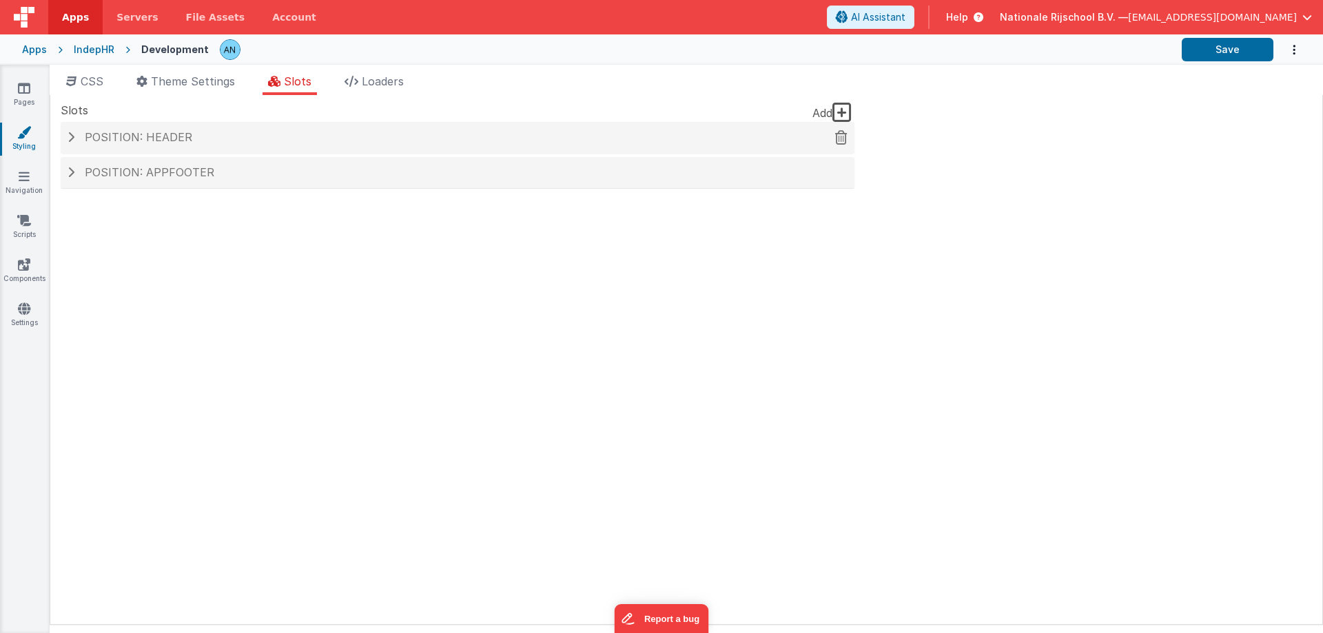
click at [178, 137] on span "Position: header" at bounding box center [138, 137] width 107 height 14
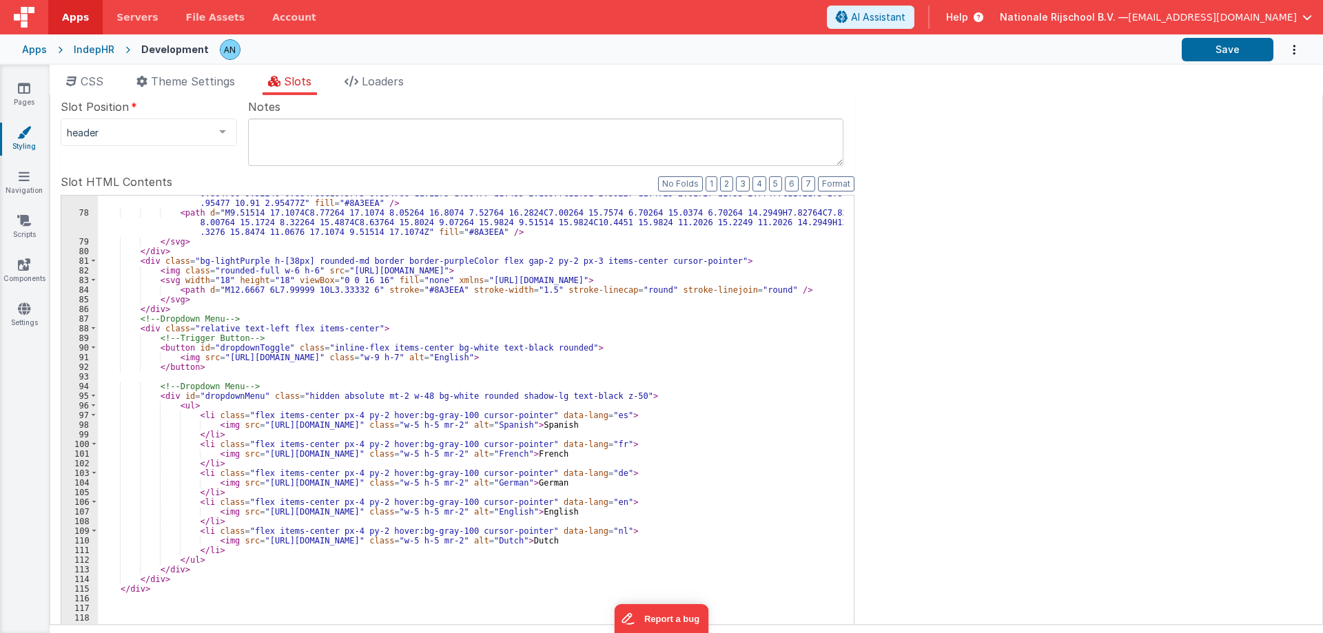
scroll to position [140, 0]
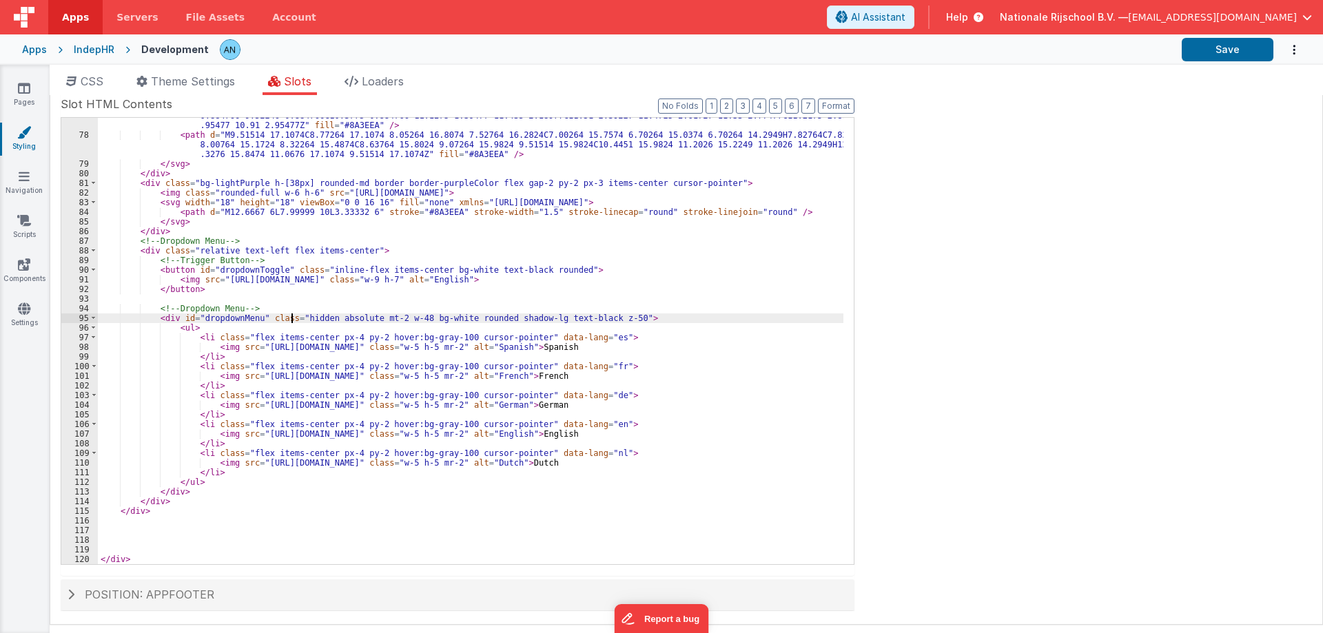
click at [293, 318] on div "< path d = "M10.91 2.95477C10.8575 2.95477 10.805 2.94727 10.7525 2.93227C10.53…" at bounding box center [470, 339] width 745 height 495
drag, startPoint x: 322, startPoint y: 316, endPoint x: 600, endPoint y: 316, distance: 277.6
click at [600, 316] on div "< path d = "M10.91 2.95477C10.8575 2.95477 10.805 2.94727 10.7525 2.93227C10.53…" at bounding box center [470, 339] width 745 height 495
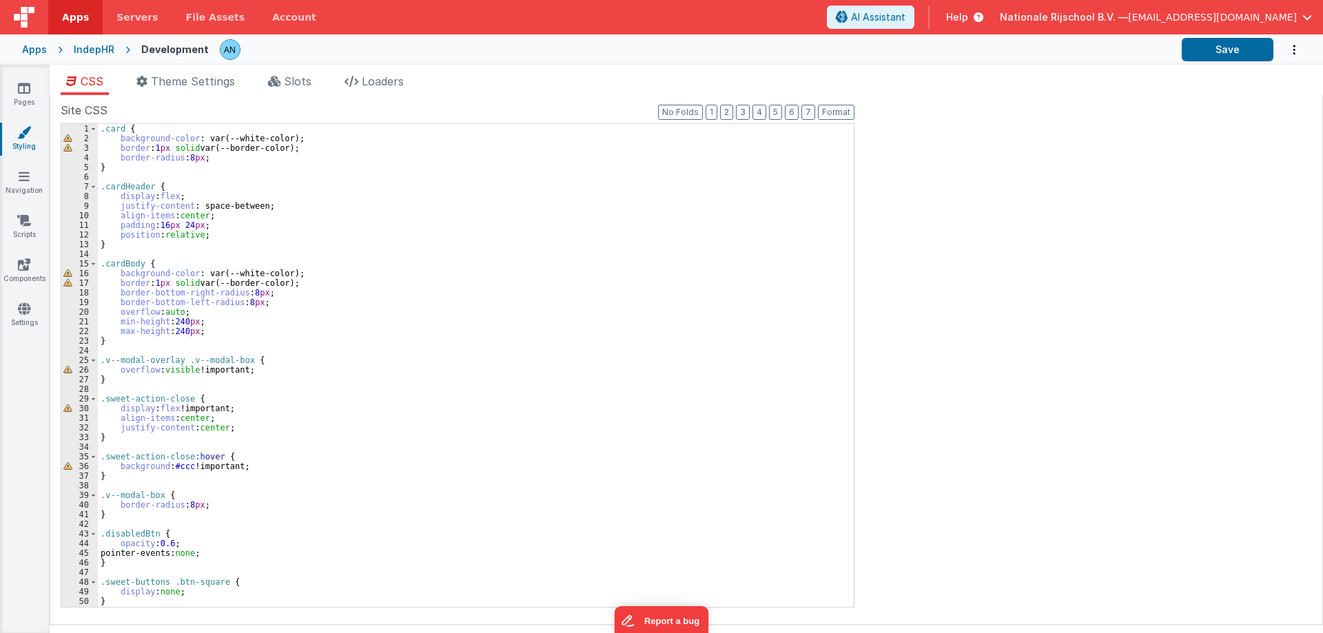
click at [302, 144] on div ".card { background-color : var(--white-color); border : 1 px solid var(--border…" at bounding box center [470, 375] width 745 height 502
